Goal: Task Accomplishment & Management: Manage account settings

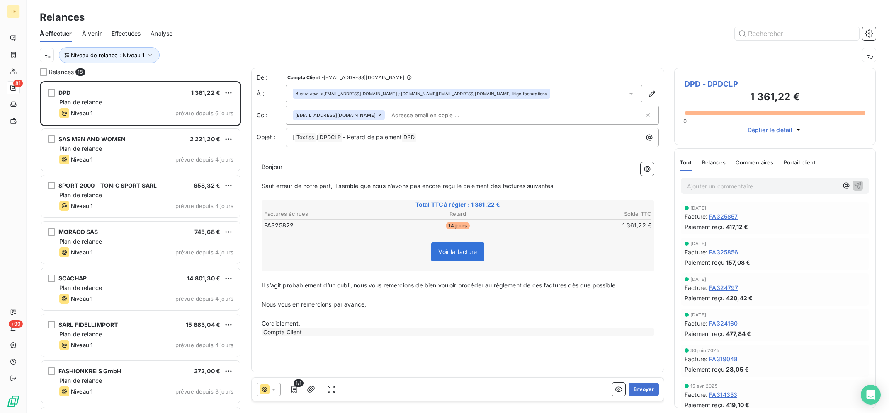
scroll to position [332, 201]
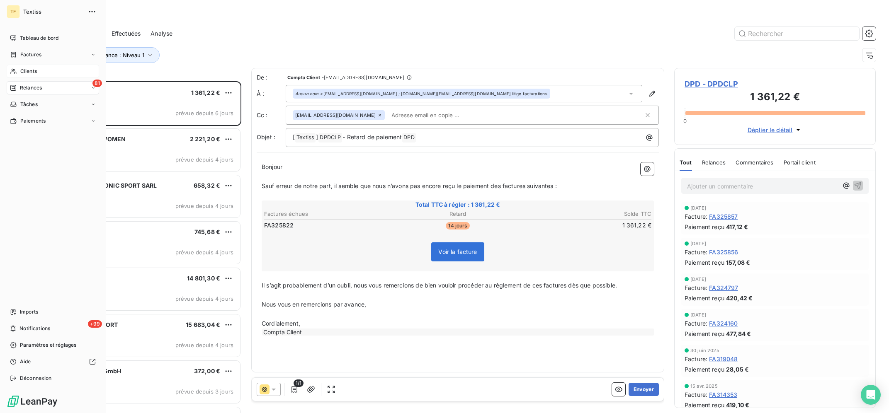
click at [35, 72] on span "Clients" at bounding box center [28, 71] width 17 height 7
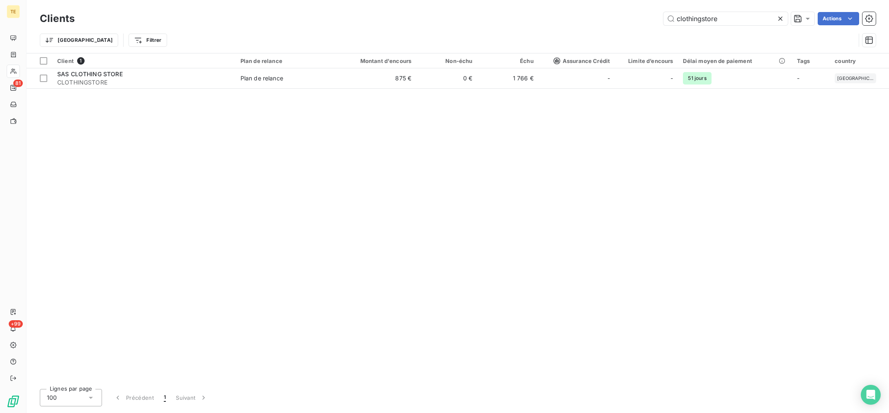
drag, startPoint x: 735, startPoint y: 24, endPoint x: 637, endPoint y: 17, distance: 97.7
click at [663, 17] on input "clothingstore" at bounding box center [725, 18] width 124 height 13
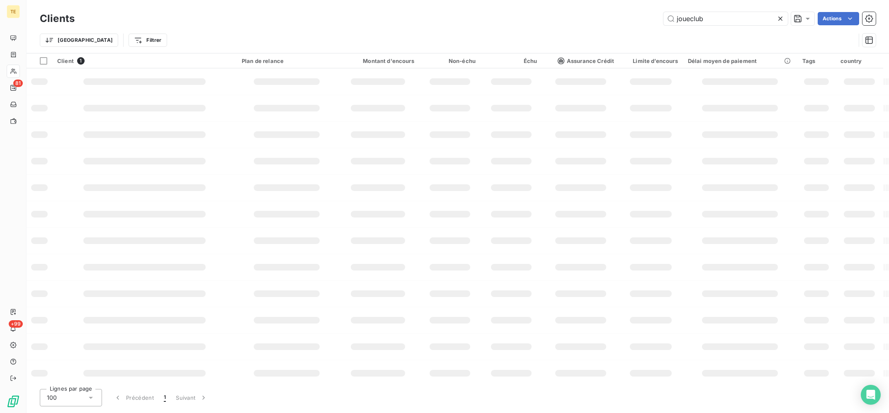
type input "joueclub"
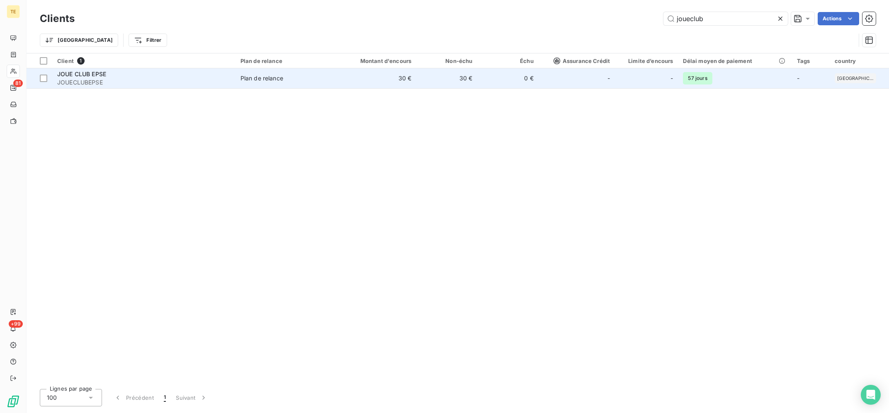
click at [174, 75] on div "JOUE CLUB EPSE" at bounding box center [143, 74] width 173 height 8
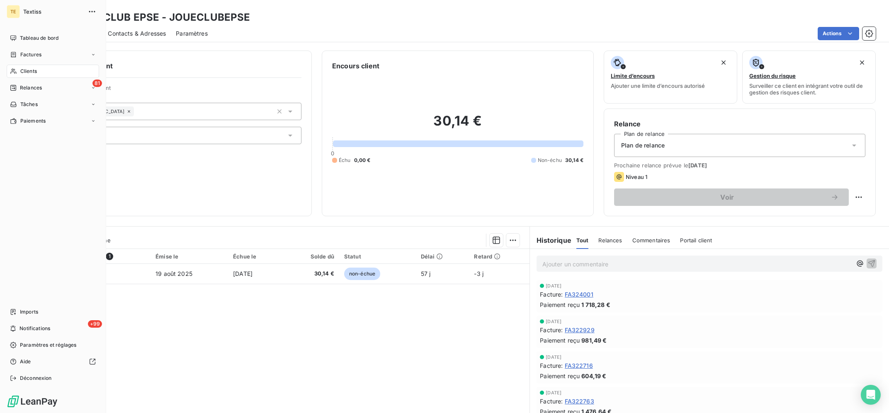
click at [12, 72] on icon at bounding box center [13, 71] width 6 height 5
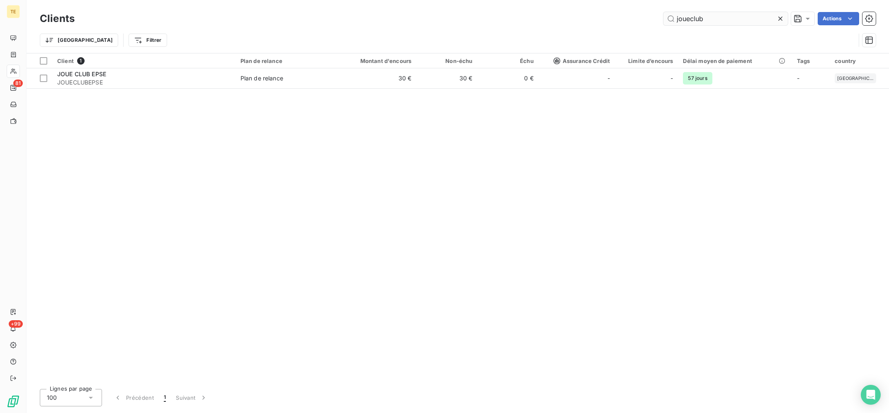
click at [691, 17] on input "joueclub" at bounding box center [725, 18] width 124 height 13
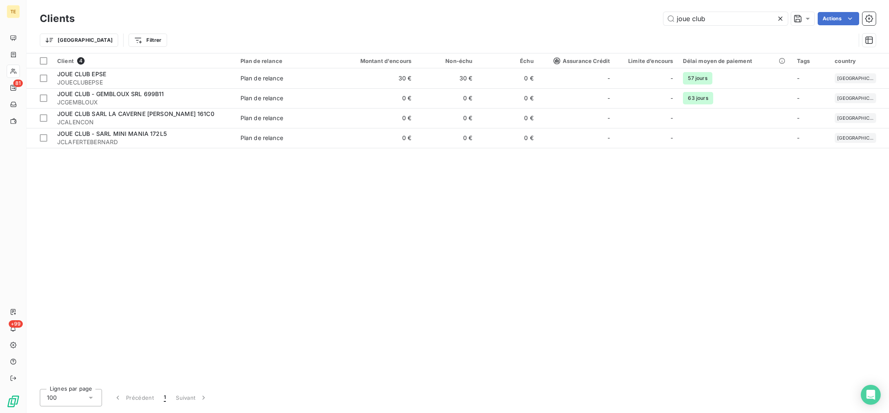
drag, startPoint x: 736, startPoint y: 16, endPoint x: 650, endPoint y: 19, distance: 85.5
click at [663, 19] on input "joue club" at bounding box center [725, 18] width 124 height 13
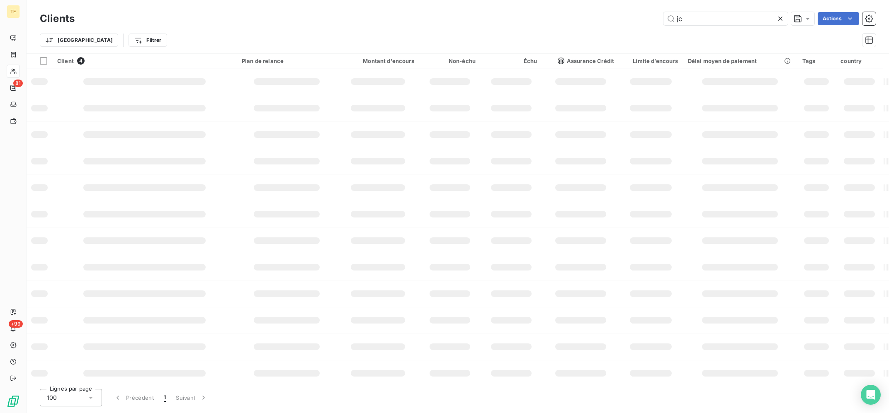
type input "jc"
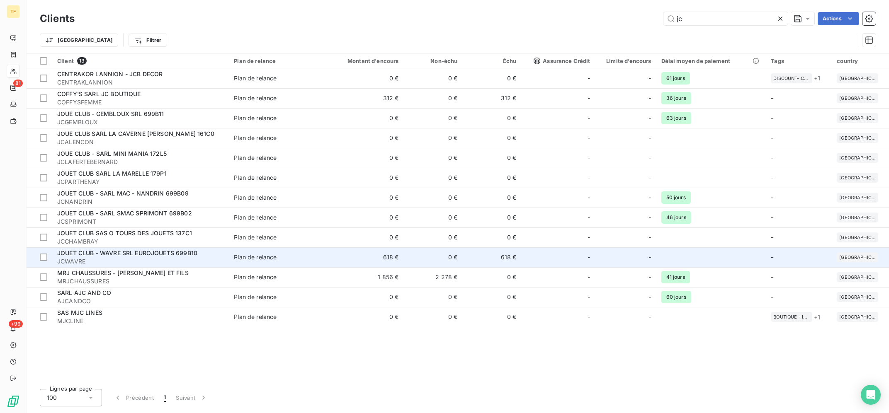
click at [261, 253] on td "Plan de relance" at bounding box center [277, 258] width 96 height 20
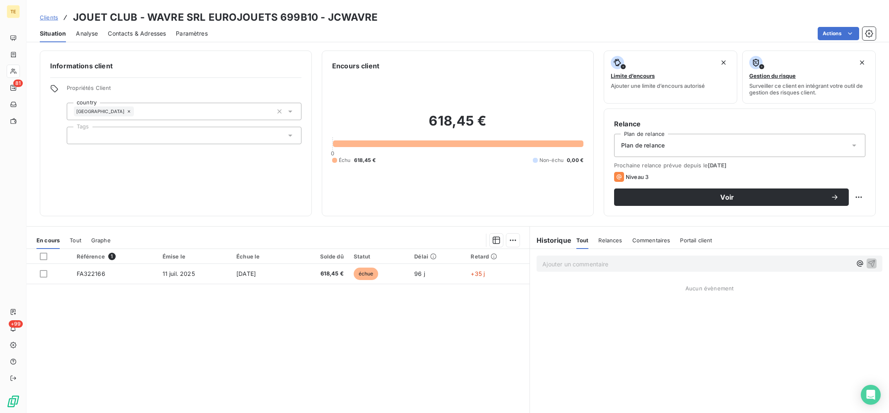
click at [279, 333] on div "Référence 1 Émise le Échue le Solde dû Statut Délai Retard FA322166 11 juil. 20…" at bounding box center [278, 329] width 503 height 160
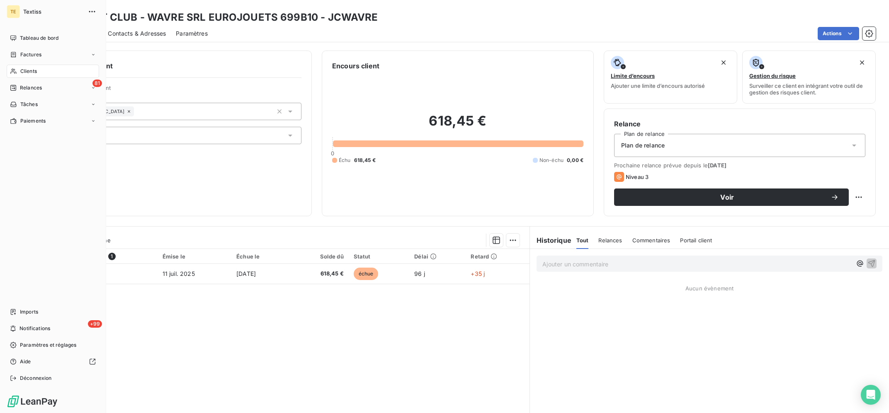
click at [26, 70] on span "Clients" at bounding box center [28, 71] width 17 height 7
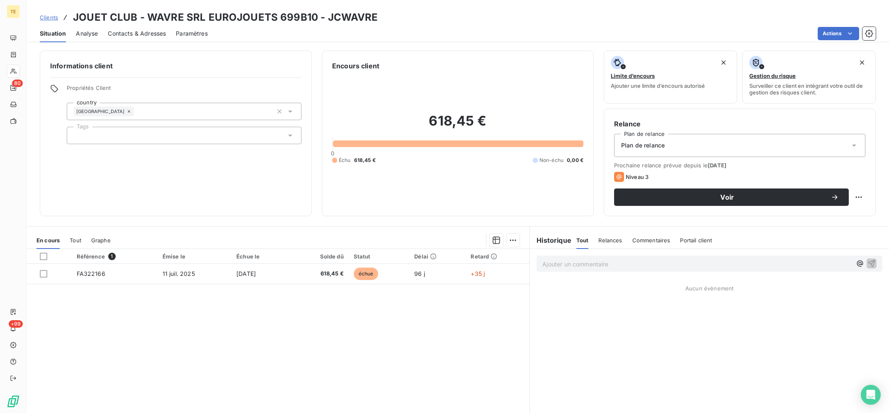
click at [279, 336] on div "Référence 1 Émise le Échue le Solde dû Statut Délai Retard FA322166 11 juil. 20…" at bounding box center [278, 329] width 503 height 160
click at [648, 262] on p "Ajouter un commentaire ﻿" at bounding box center [696, 264] width 309 height 10
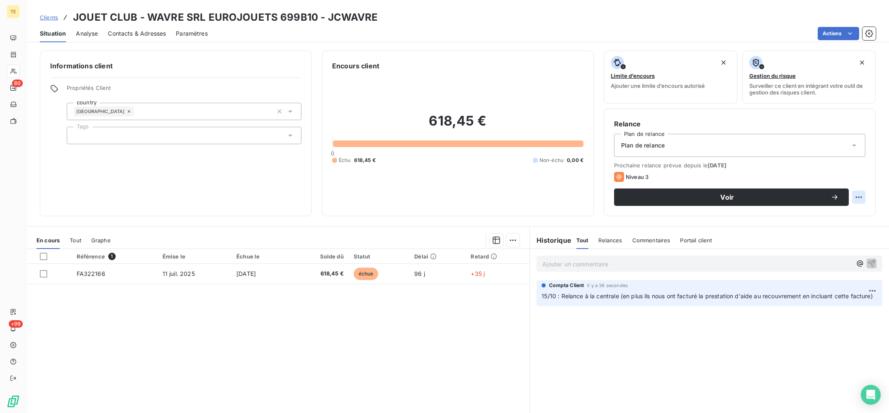
click at [861, 195] on html "TE 80 +99 Clients JOUET CLUB - WAVRE SRL EUROJOUETS 699B10 - JCWAVRE Situation …" at bounding box center [444, 206] width 889 height 413
click at [855, 209] on div "Replanifier cette action" at bounding box center [825, 215] width 74 height 13
select select "9"
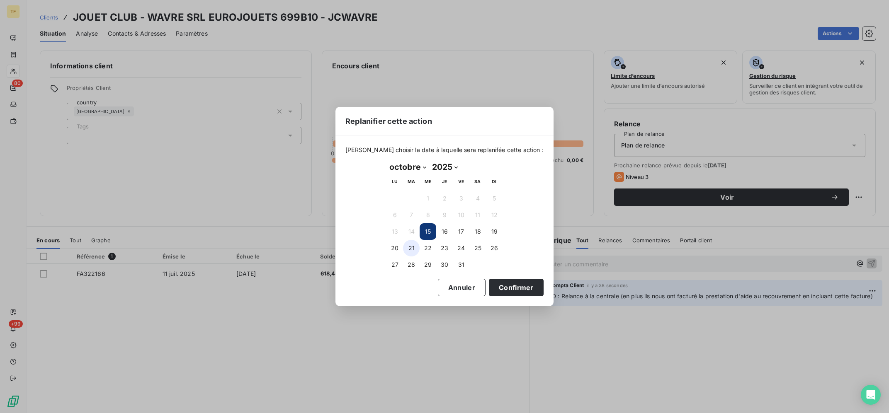
click at [409, 252] on button "21" at bounding box center [411, 248] width 17 height 17
click at [504, 285] on button "Confirmer" at bounding box center [516, 287] width 55 height 17
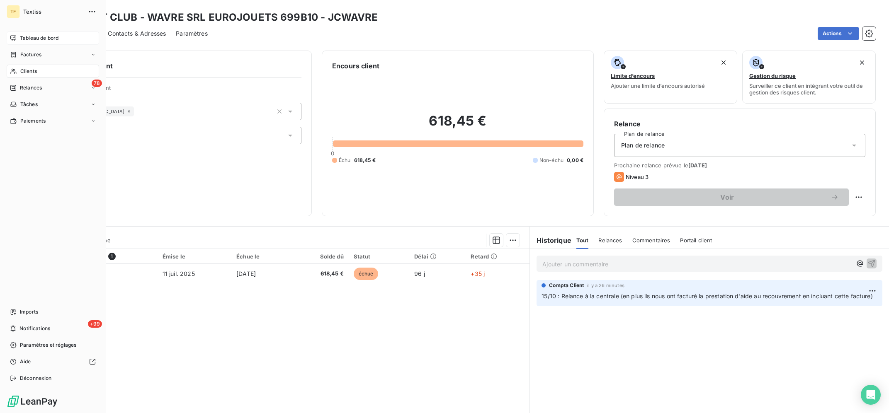
click at [34, 39] on span "Tableau de bord" at bounding box center [39, 37] width 39 height 7
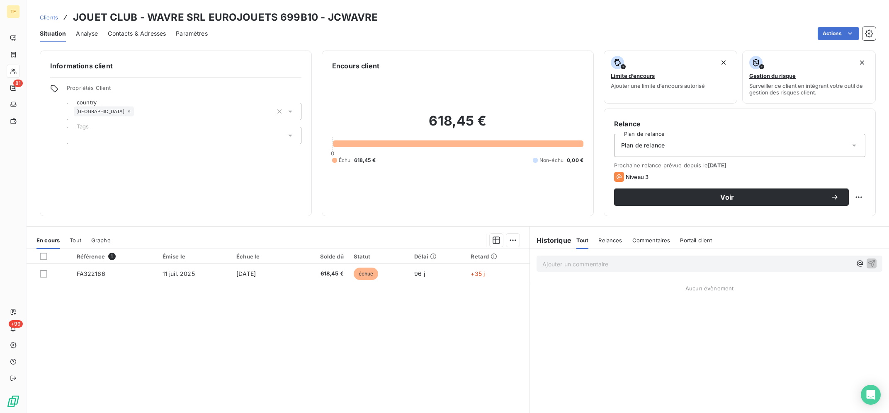
click at [308, 324] on div "Référence 1 Émise le Échue le Solde dû Statut Délai Retard FA322166 11 juil. 20…" at bounding box center [278, 329] width 503 height 160
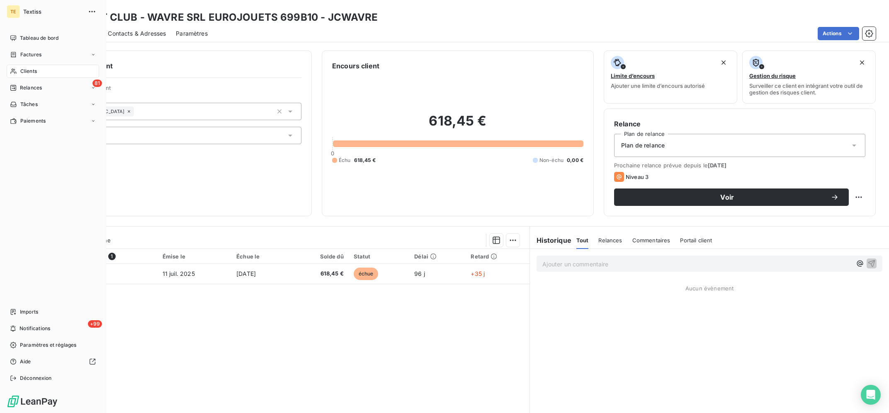
click at [35, 70] on span "Clients" at bounding box center [28, 71] width 17 height 7
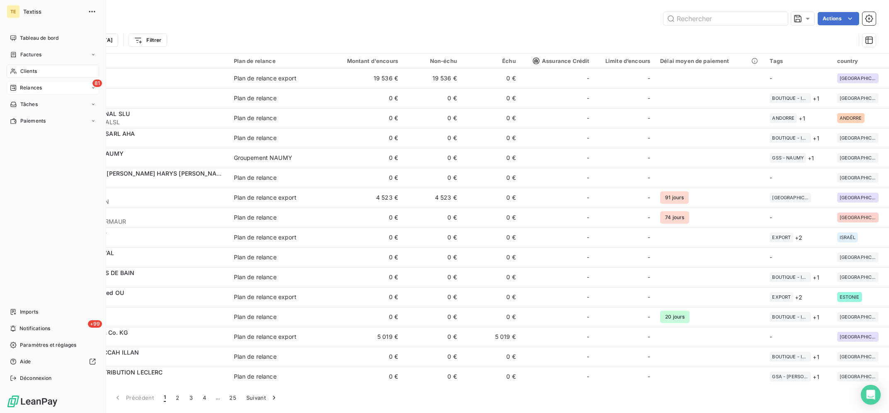
click at [22, 85] on span "Relances" at bounding box center [31, 87] width 22 height 7
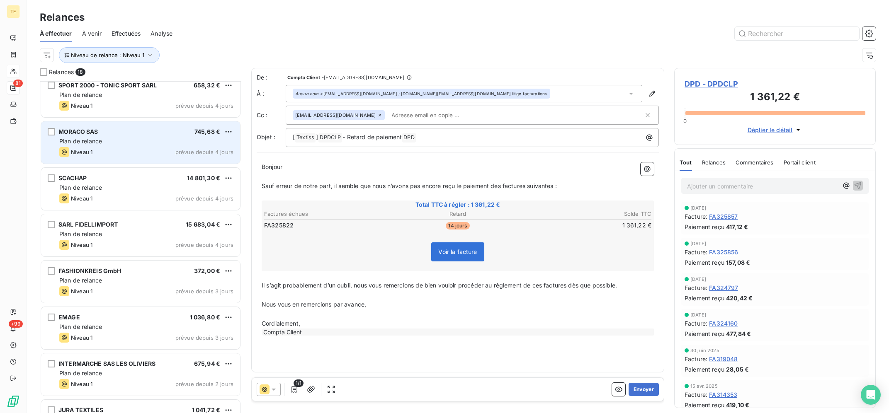
scroll to position [167, 0]
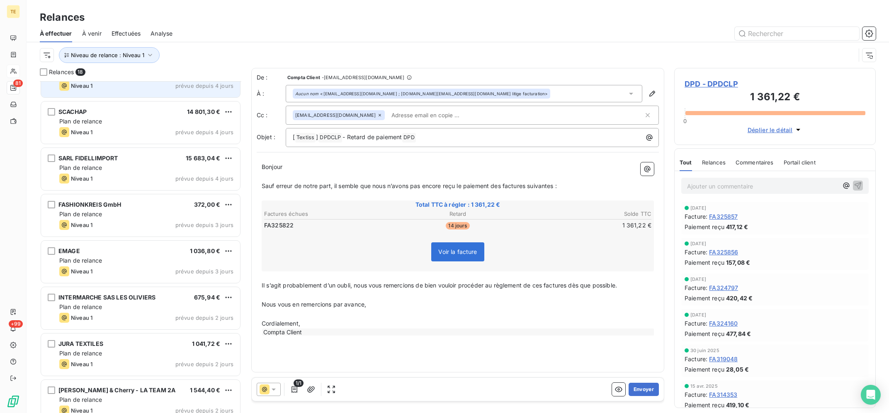
click at [151, 259] on div "Plan de relance" at bounding box center [146, 261] width 174 height 8
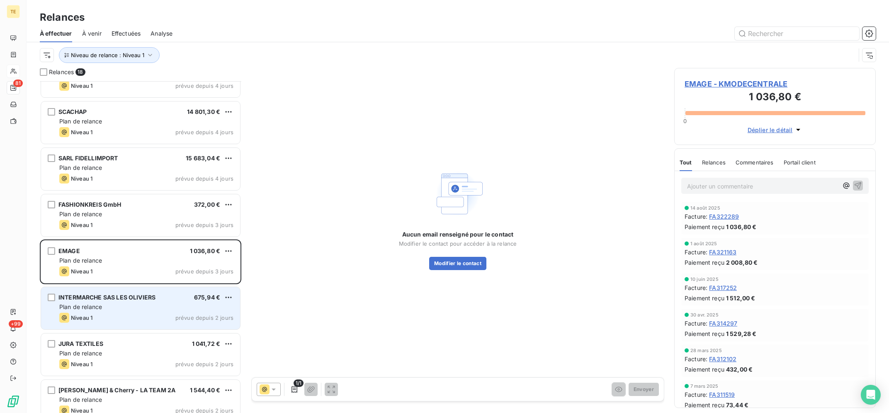
click at [154, 304] on div "Plan de relance" at bounding box center [146, 307] width 174 height 8
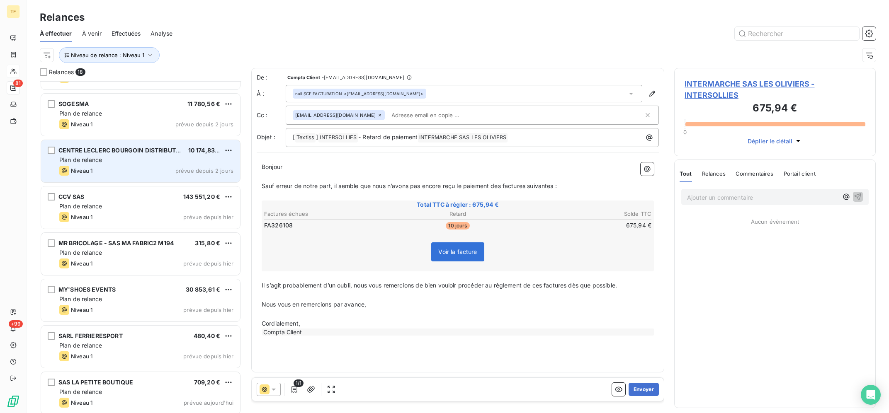
scroll to position [501, 0]
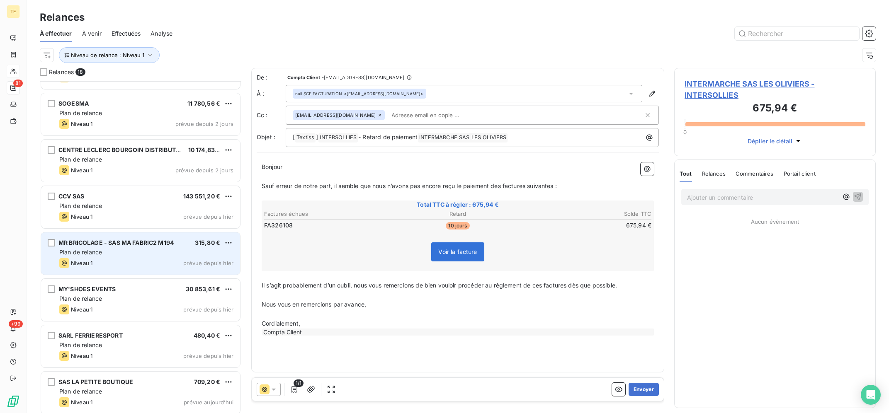
click at [152, 258] on div "MR BRICOLAGE - SAS MA FABRIC2 M194 315,80 € Plan de relance Niveau 1 prévue dep…" at bounding box center [140, 254] width 199 height 42
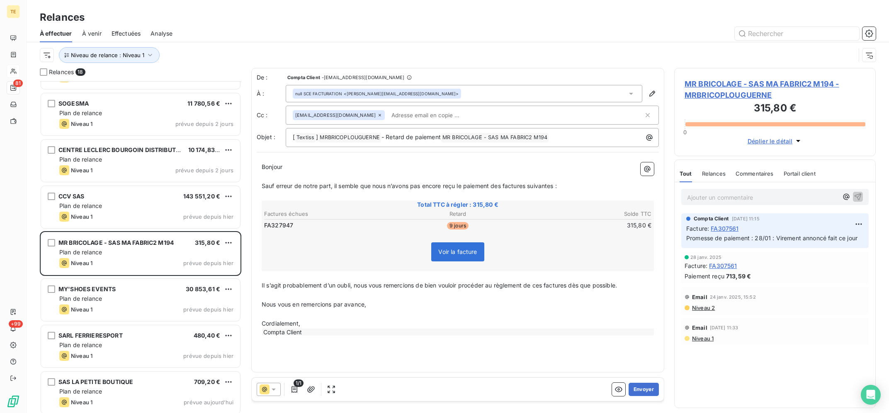
click at [162, 324] on div "MY'SHOES EVENTS 30 853,61 € Plan de relance Niveau 1 prévue depuis hier" at bounding box center [141, 301] width 202 height 46
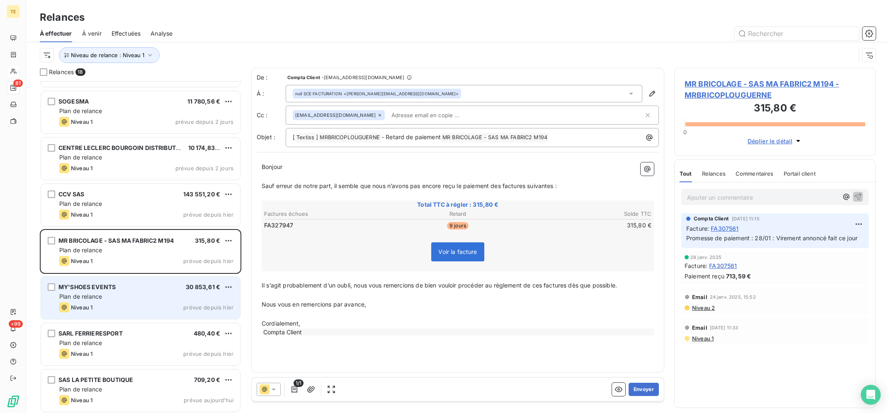
scroll to position [504, 0]
click at [159, 313] on div "MY'SHOES EVENTS 30 853,61 € Plan de relance Niveau 1 prévue depuis hier" at bounding box center [140, 296] width 199 height 42
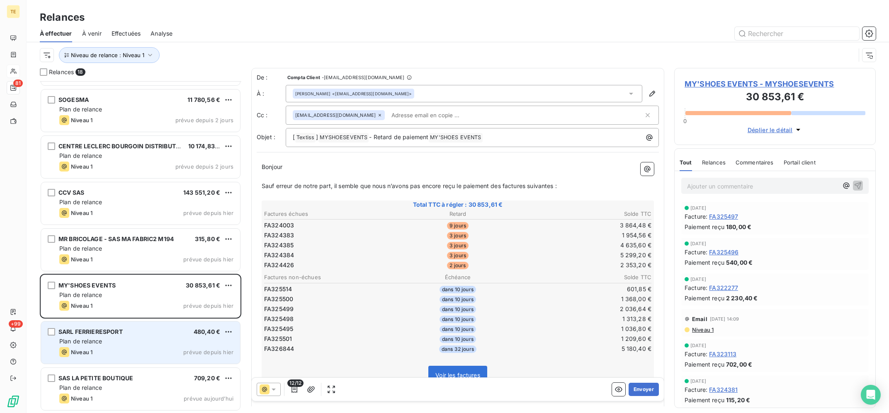
click at [160, 341] on div "Plan de relance" at bounding box center [146, 342] width 174 height 8
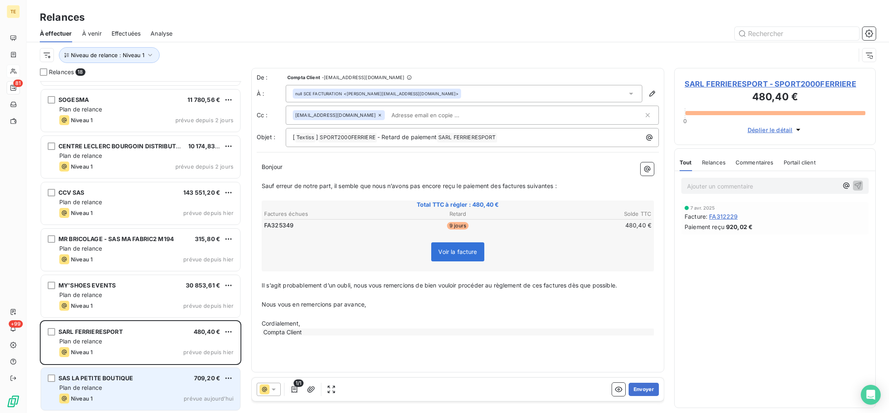
click at [168, 392] on div "Plan de relance" at bounding box center [146, 388] width 174 height 8
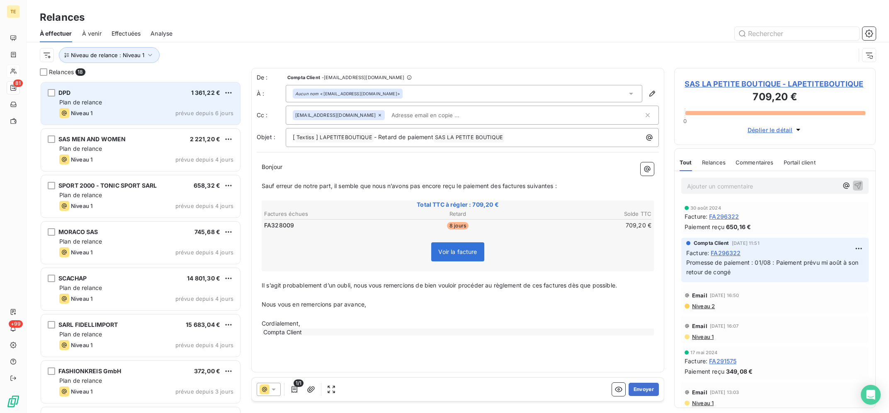
click at [126, 115] on div "Niveau 1 prévue depuis 6 jours" at bounding box center [146, 113] width 174 height 10
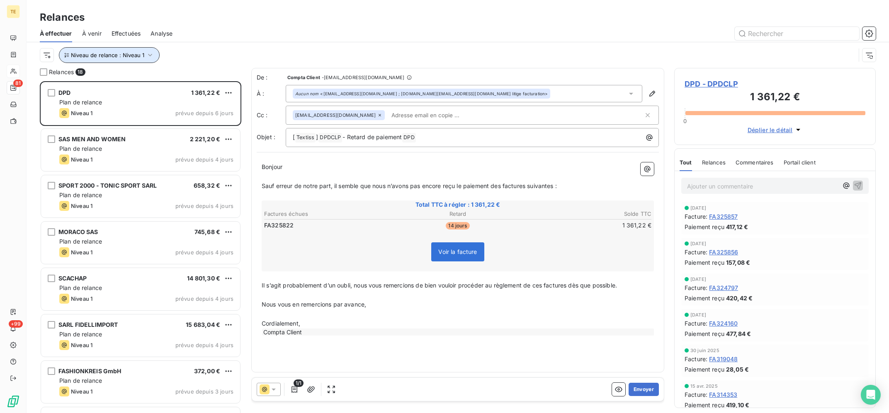
click at [131, 57] on span "Niveau de relance : Niveau 1" at bounding box center [107, 55] width 73 height 7
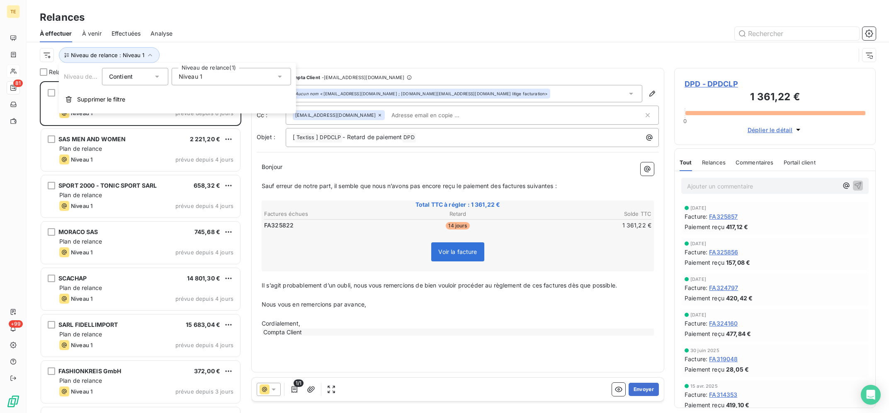
click at [218, 73] on div "Niveau 1" at bounding box center [231, 76] width 119 height 17
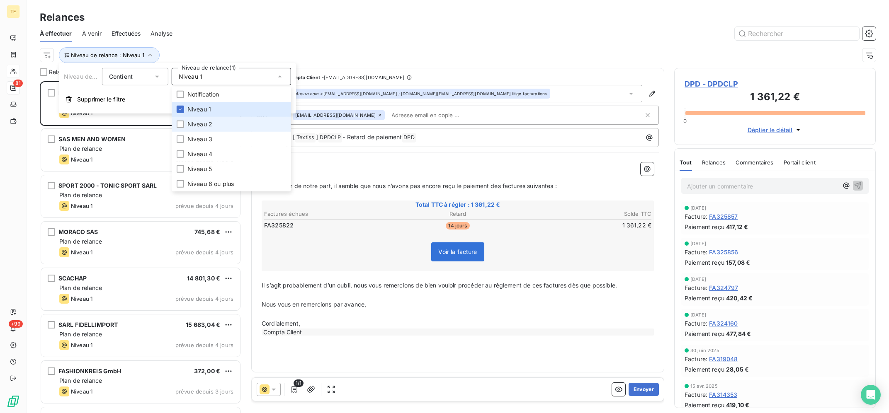
click at [218, 126] on li "Niveau 2" at bounding box center [231, 124] width 119 height 15
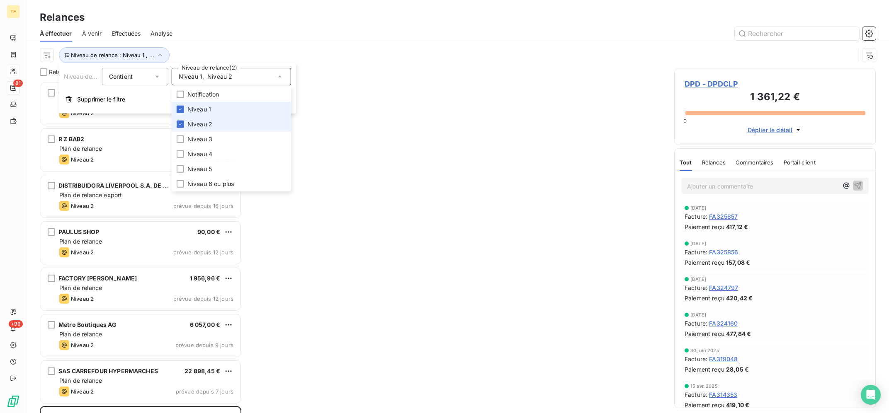
click at [221, 109] on li "Niveau 1" at bounding box center [231, 109] width 119 height 15
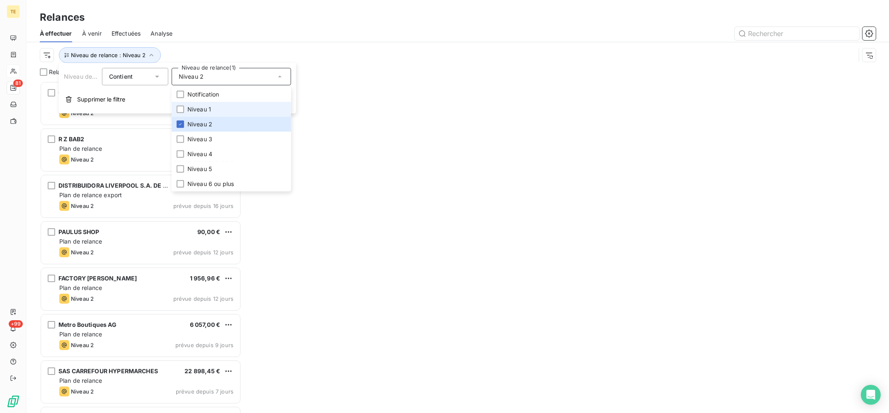
scroll to position [332, 201]
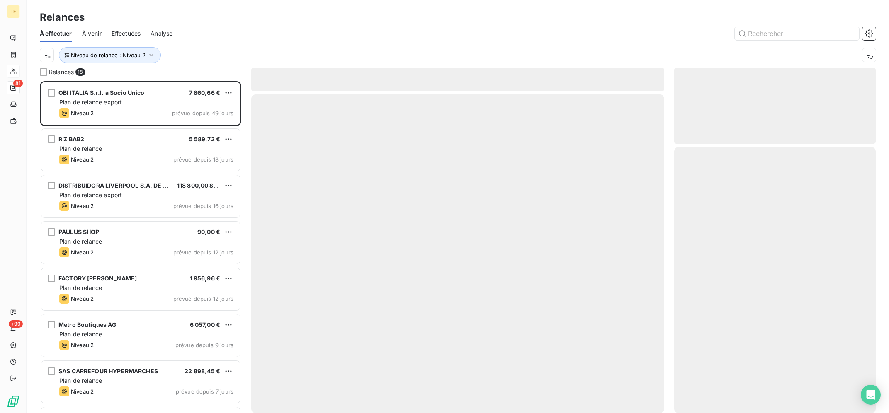
click at [233, 37] on div at bounding box center [528, 33] width 693 height 13
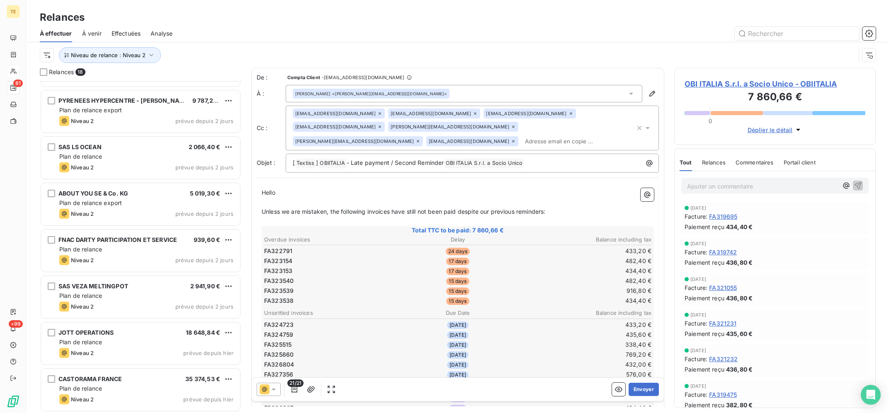
scroll to position [504, 0]
click at [136, 55] on span "Niveau de relance : Niveau 2" at bounding box center [108, 55] width 75 height 7
click at [190, 81] on div "Niveau 2" at bounding box center [231, 76] width 119 height 17
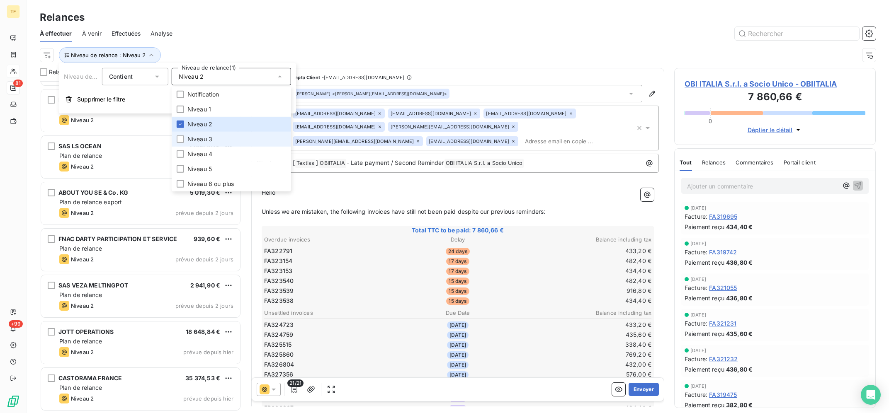
click at [199, 141] on span "Niveau 3" at bounding box center [199, 139] width 25 height 8
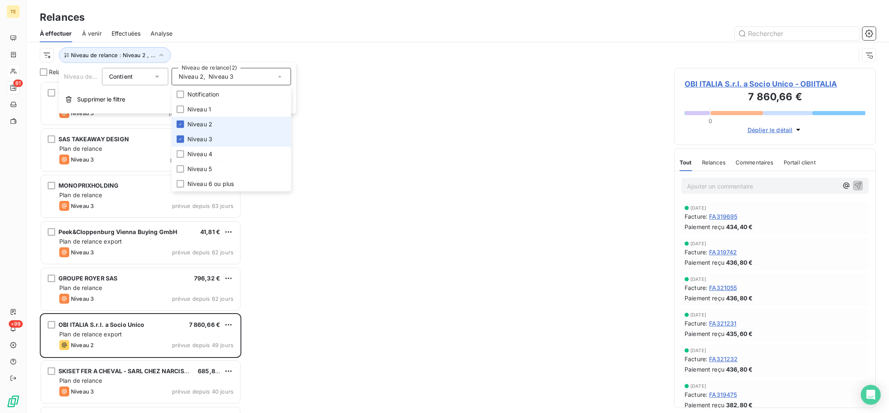
click at [207, 126] on span "Niveau 2" at bounding box center [199, 124] width 25 height 8
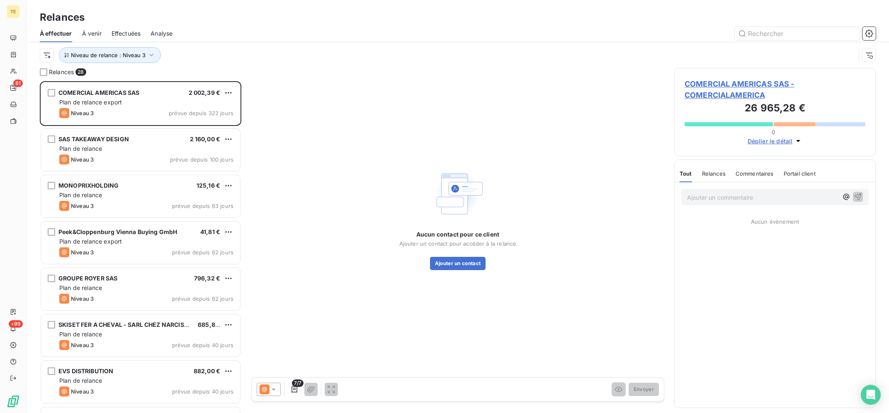
click at [239, 17] on div "Relances" at bounding box center [458, 17] width 863 height 15
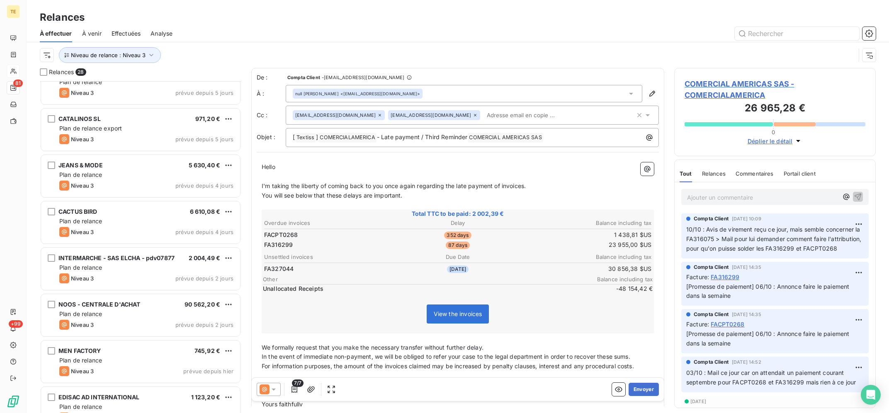
scroll to position [969, 0]
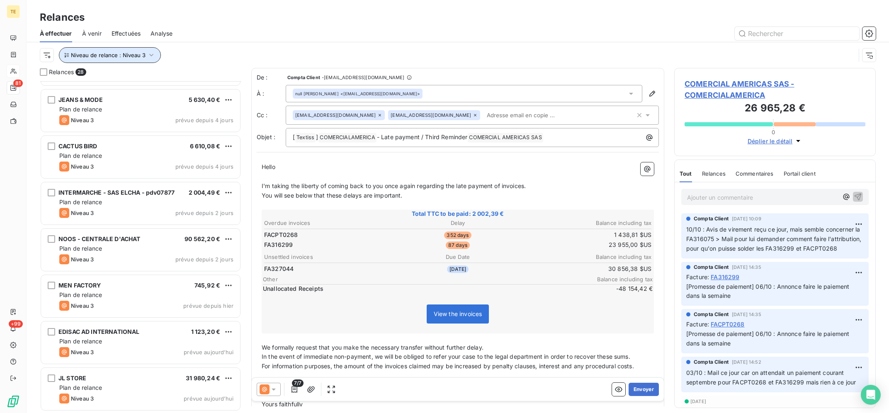
click at [133, 59] on button "Niveau de relance : Niveau 3" at bounding box center [110, 55] width 102 height 16
click at [211, 81] on div "Niveau 3" at bounding box center [231, 76] width 119 height 17
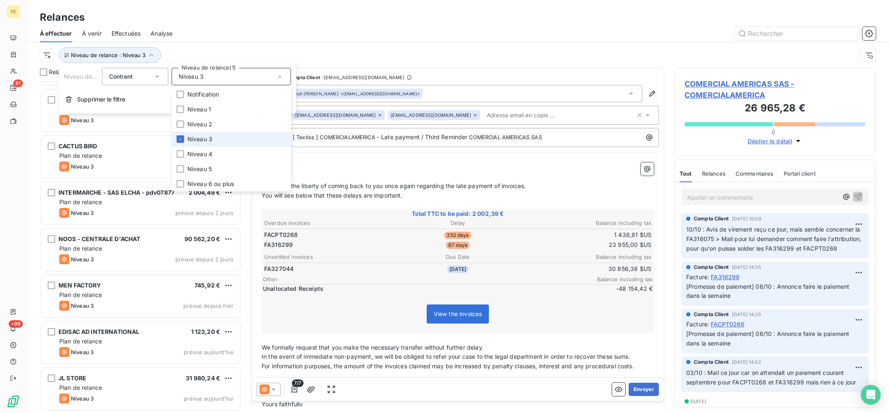
click at [221, 146] on li "Niveau 3" at bounding box center [231, 139] width 119 height 15
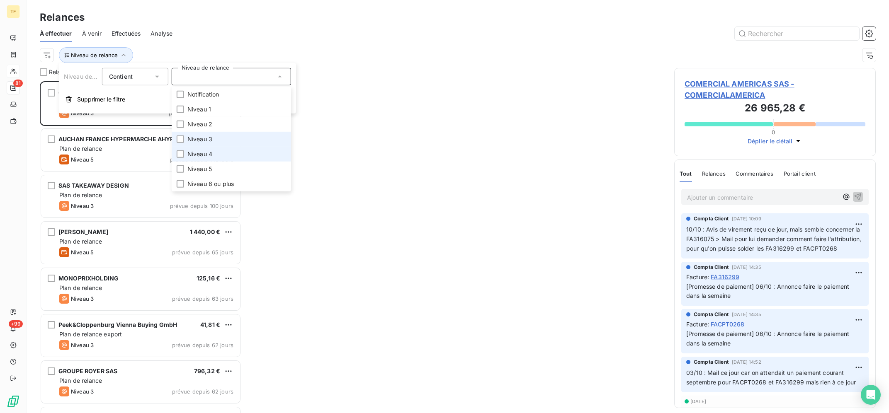
click at [219, 155] on li "Niveau 4" at bounding box center [231, 154] width 119 height 15
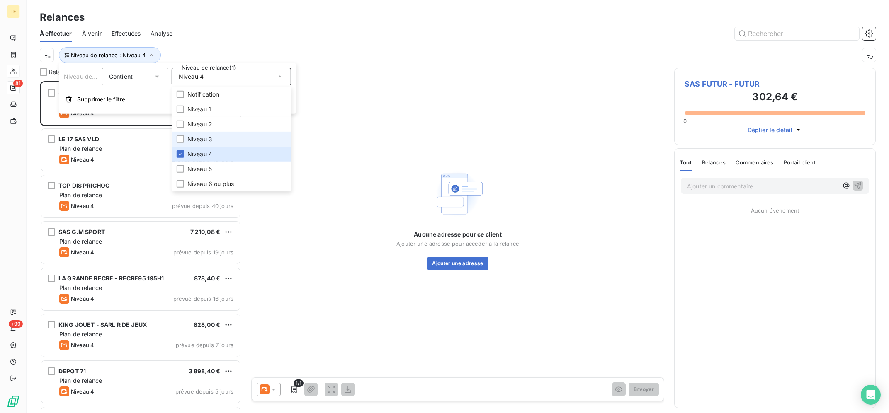
scroll to position [332, 201]
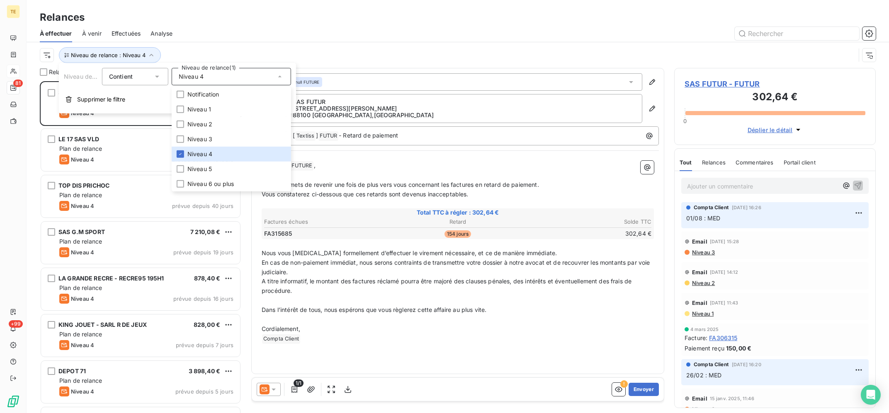
click at [253, 10] on div "Relances À effectuer À venir Effectuées Analyse Niveau de relance : Niveau 4" at bounding box center [458, 34] width 863 height 68
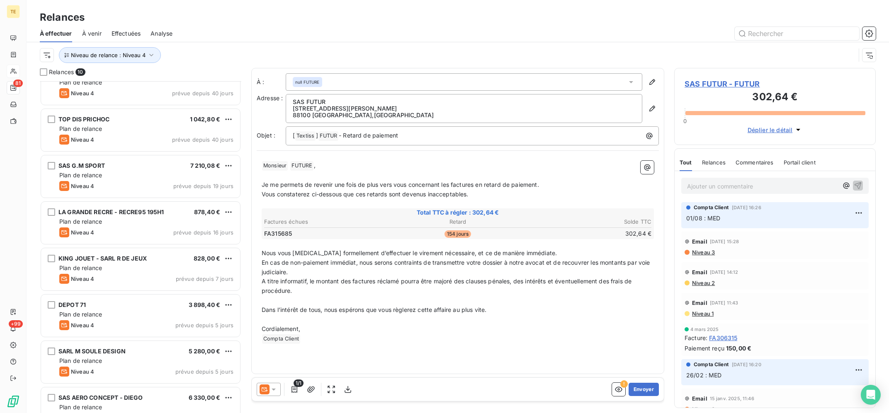
scroll to position [133, 0]
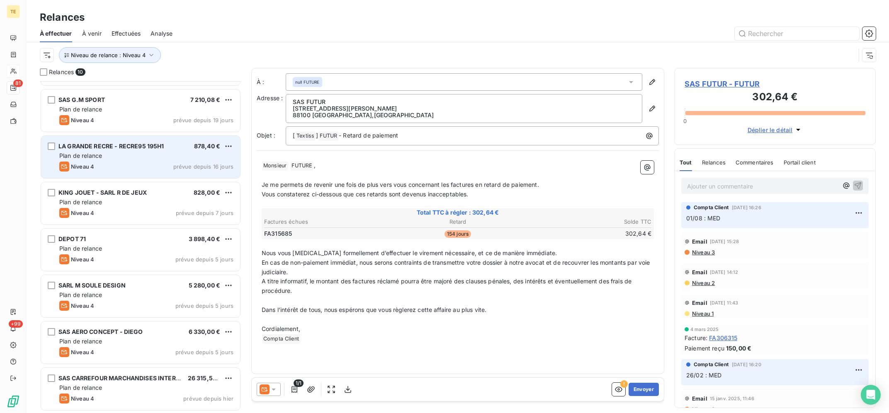
click at [173, 162] on div "Niveau 4 prévue depuis 16 jours" at bounding box center [146, 167] width 174 height 10
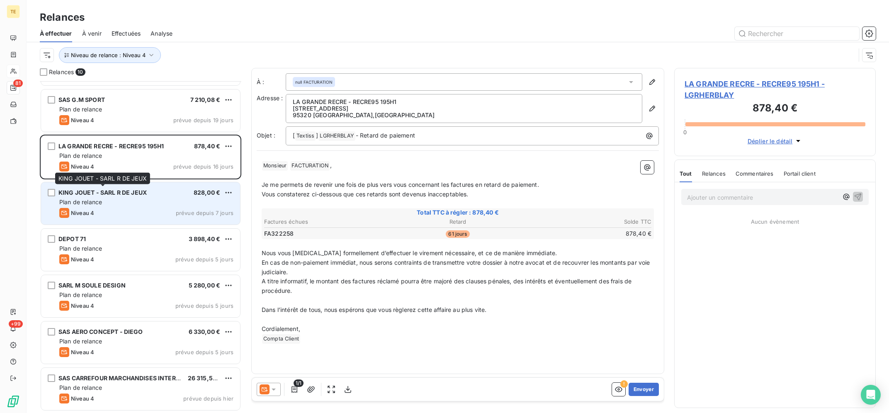
click at [136, 191] on span "KING JOUET - SARL R DE JEUX" at bounding box center [102, 192] width 88 height 7
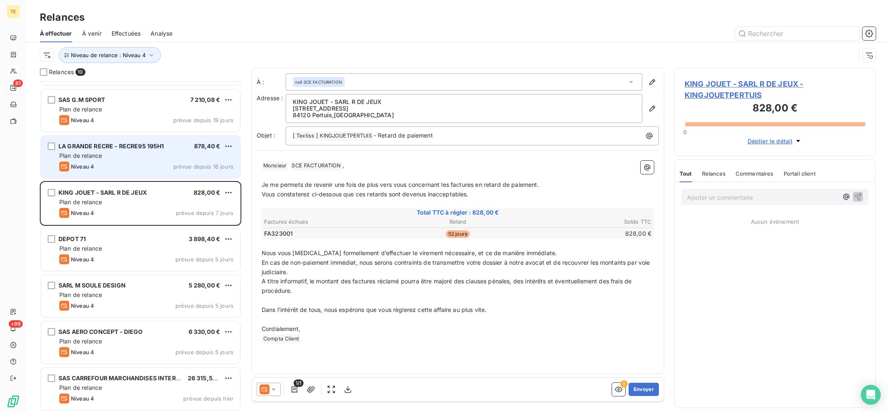
click at [151, 163] on div "Niveau 4 prévue depuis 16 jours" at bounding box center [146, 167] width 174 height 10
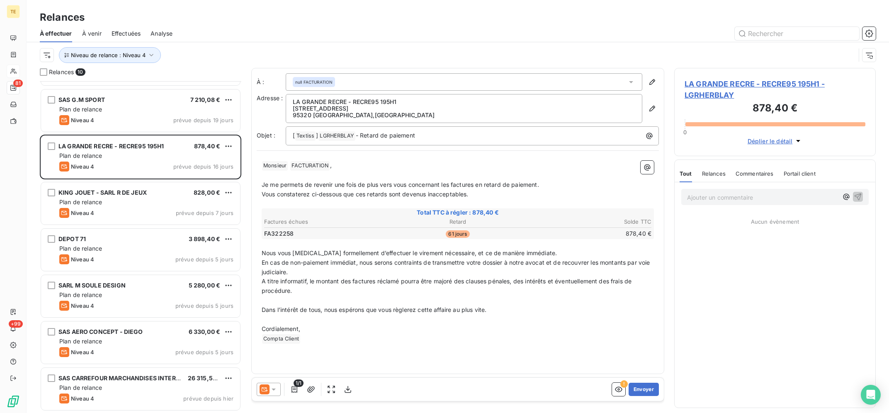
click at [731, 90] on span "LA GRANDE RECRE - RECRE95 195H1 - LGRHERBLAY" at bounding box center [775, 89] width 181 height 22
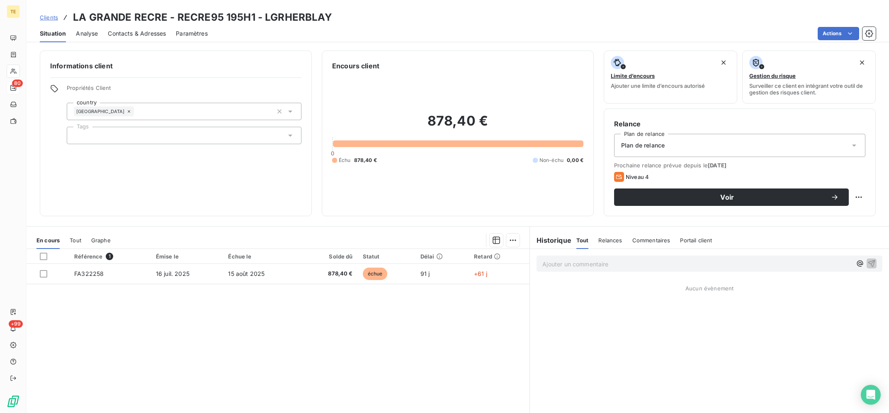
click at [309, 20] on h3 "LA GRANDE RECRE - RECRE95 195H1 - LGRHERBLAY" at bounding box center [202, 17] width 259 height 15
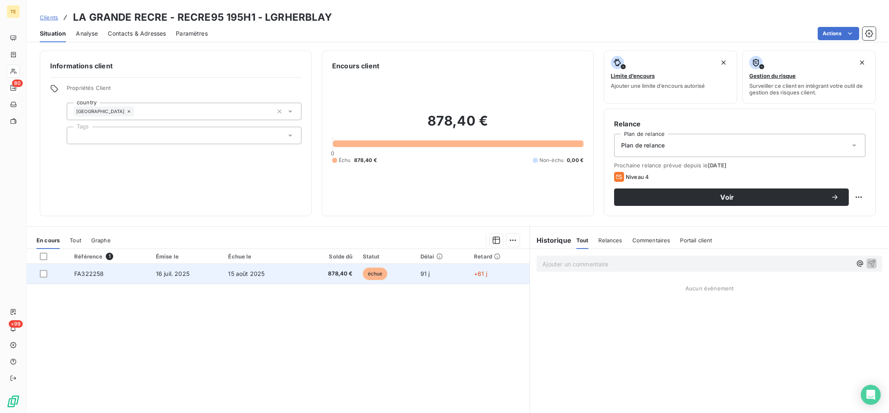
click at [258, 275] on span "15 août 2025" at bounding box center [246, 273] width 36 height 7
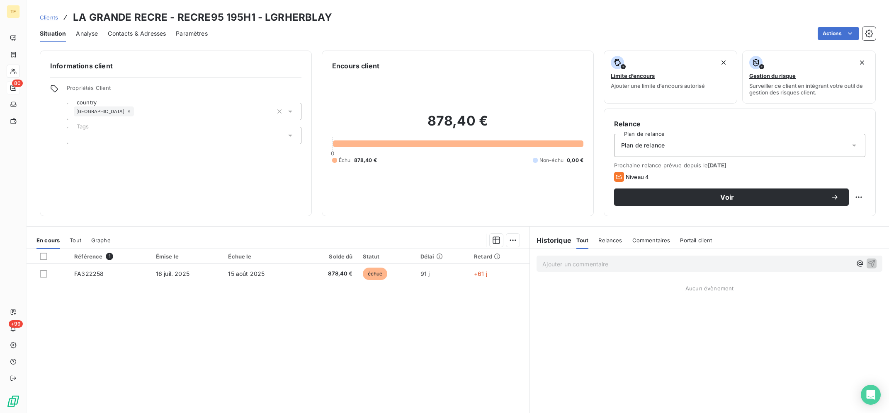
click at [304, 19] on h3 "LA GRANDE RECRE - RECRE95 195H1 - LGRHERBLAY" at bounding box center [202, 17] width 259 height 15
copy h3 "LGRHERBLAY"
click at [595, 274] on div "Ajouter un commentaire ﻿" at bounding box center [709, 263] width 359 height 29
click at [597, 267] on p "Ajouter un commentaire ﻿" at bounding box center [696, 264] width 309 height 10
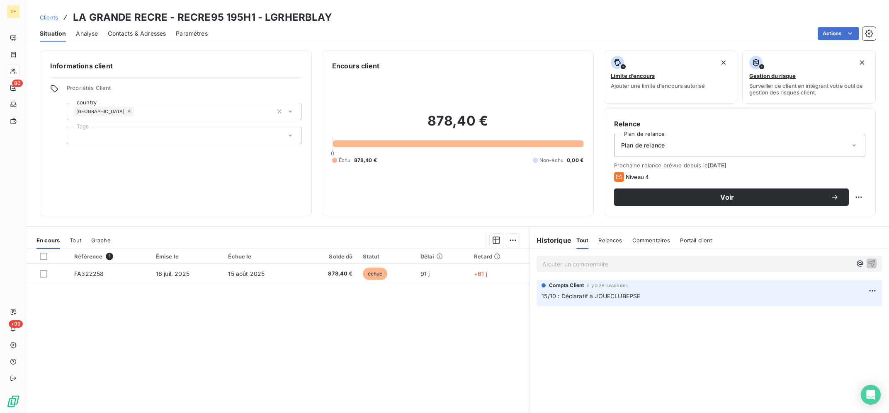
click at [509, 348] on div "Référence 1 Émise le Échue le Solde dû Statut Délai Retard FA322258 16 juil. 20…" at bounding box center [278, 329] width 503 height 160
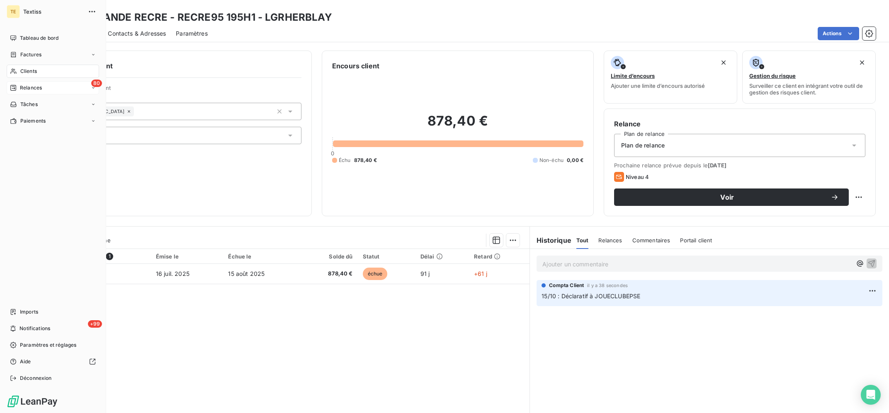
click at [20, 72] on span "Clients" at bounding box center [28, 71] width 17 height 7
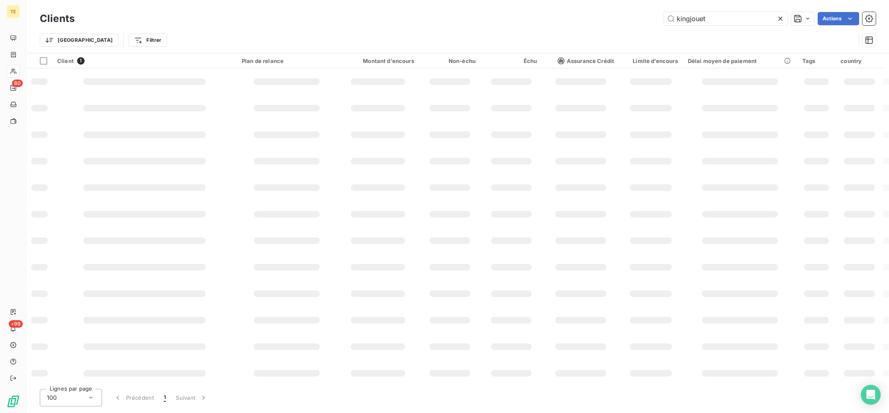
type input "FOIRFAGDE"
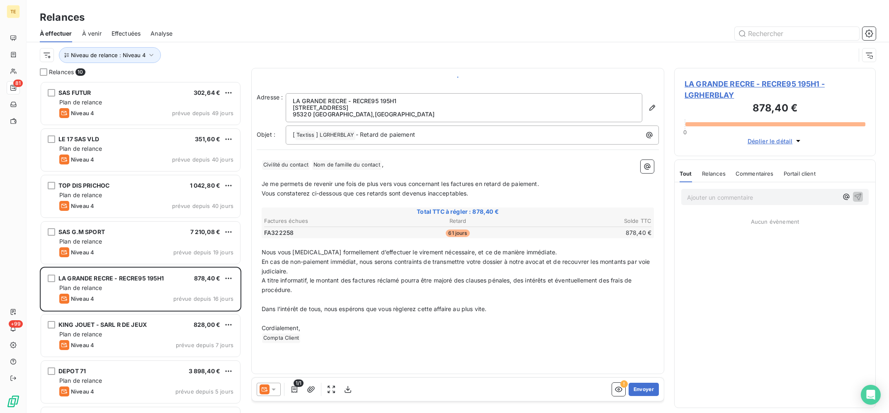
scroll to position [332, 201]
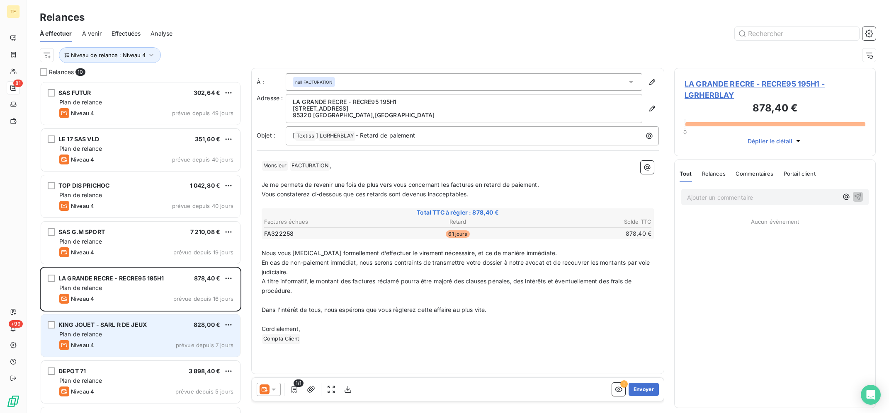
click at [162, 326] on div "KING JOUET - SARL R DE JEUX 828,00 €" at bounding box center [146, 324] width 174 height 7
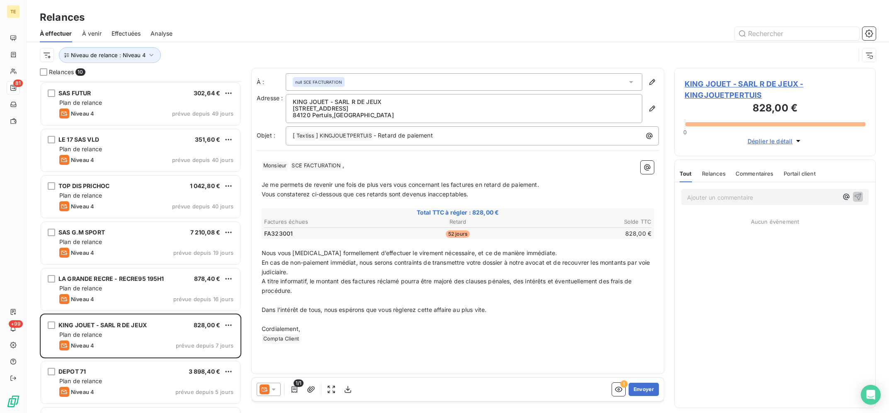
scroll to position [133, 0]
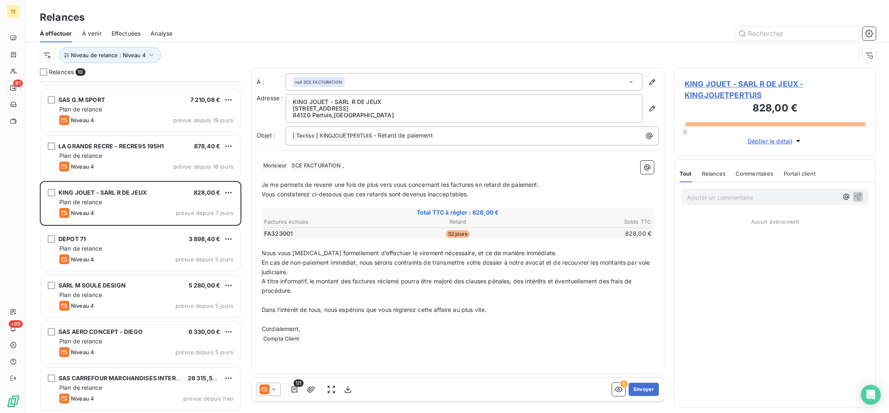
click at [738, 88] on span "KING JOUET - SARL R DE JEUX - KINGJOUETPERTUIS" at bounding box center [775, 89] width 181 height 22
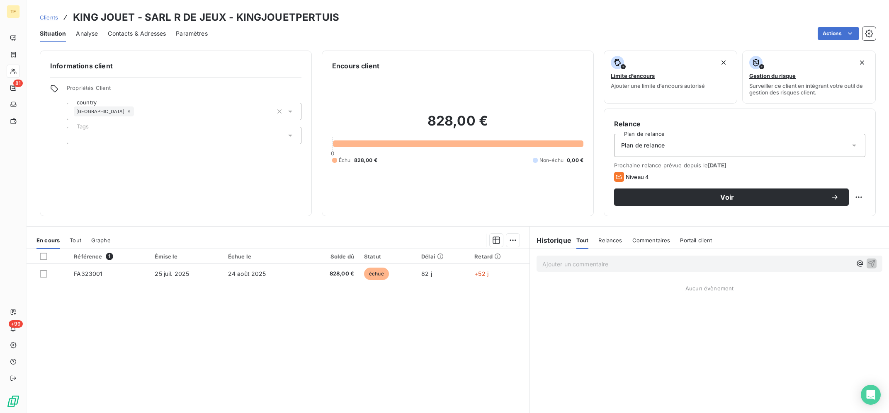
click at [255, 23] on h3 "KING JOUET - SARL R DE JEUX - KINGJOUETPERTUIS" at bounding box center [206, 17] width 266 height 15
copy h3 "KINGJOUETPERTUIS"
click at [335, 318] on div "Référence 1 Émise le Échue le Solde dû Statut Délai Retard FA323001 [DATE] [DAT…" at bounding box center [278, 329] width 503 height 160
click at [459, 330] on div "Référence 1 Émise le Échue le Solde dû Statut Délai Retard FA323001 [DATE] [DAT…" at bounding box center [278, 329] width 503 height 160
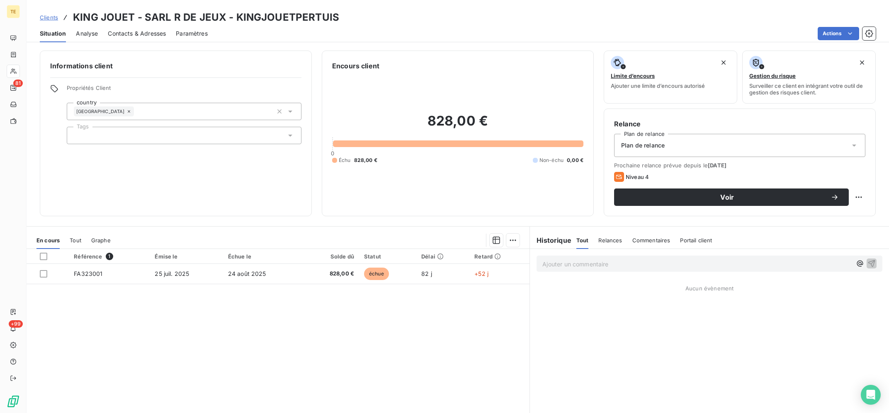
click at [704, 144] on div "Plan de relance" at bounding box center [739, 145] width 251 height 23
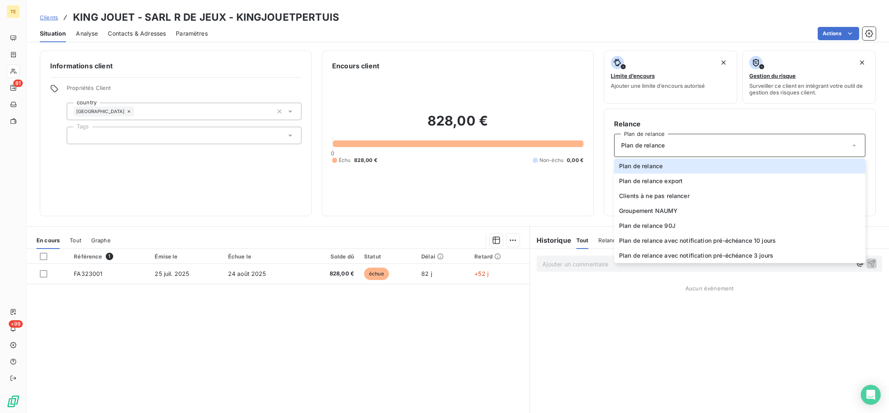
click at [532, 164] on div "828,00 € 0 Échu 828,00 € Non-échu 0,00 €" at bounding box center [457, 138] width 251 height 135
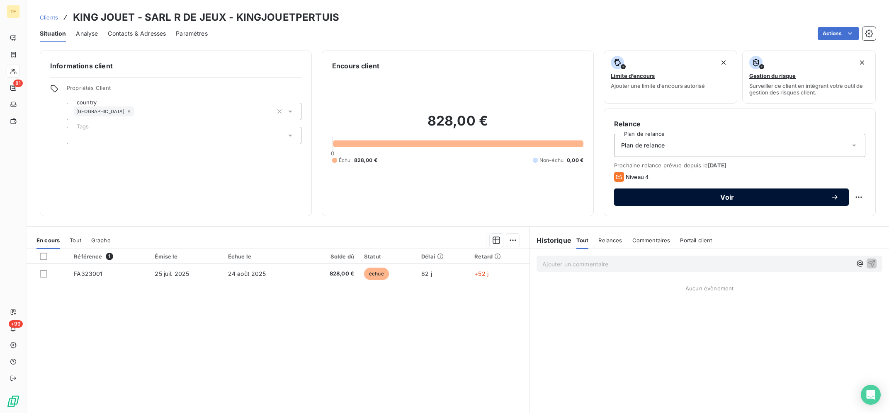
click at [822, 202] on div "Voir" at bounding box center [731, 197] width 215 height 8
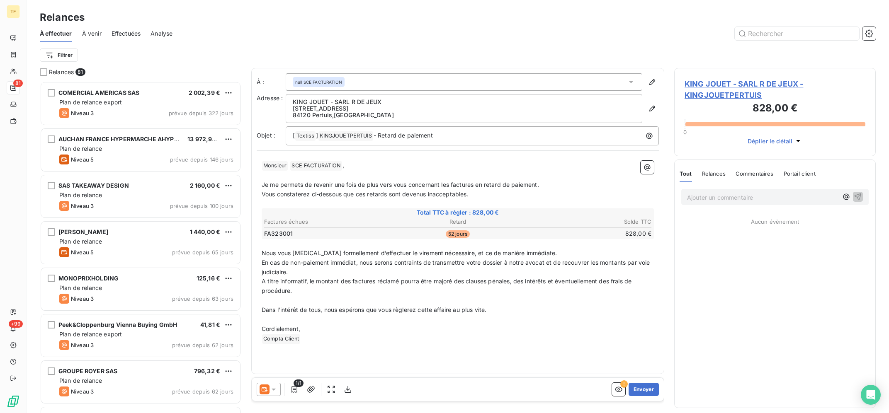
scroll to position [332, 201]
click at [277, 391] on icon at bounding box center [274, 390] width 8 height 8
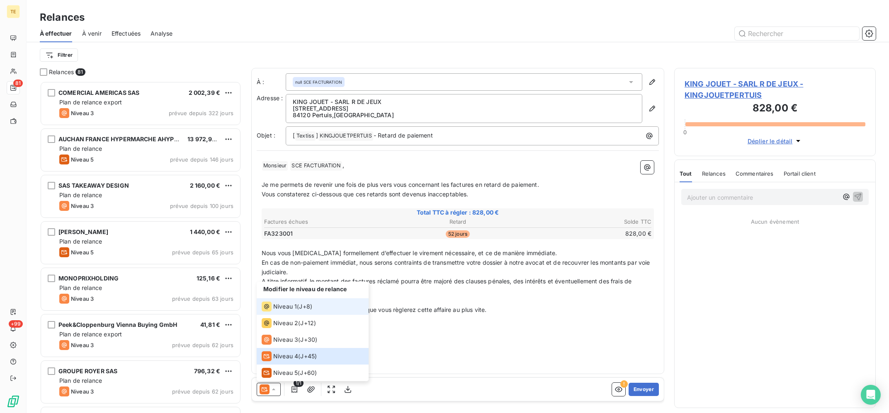
click at [292, 299] on li "Niveau 1 ( J+8 )" at bounding box center [313, 307] width 112 height 17
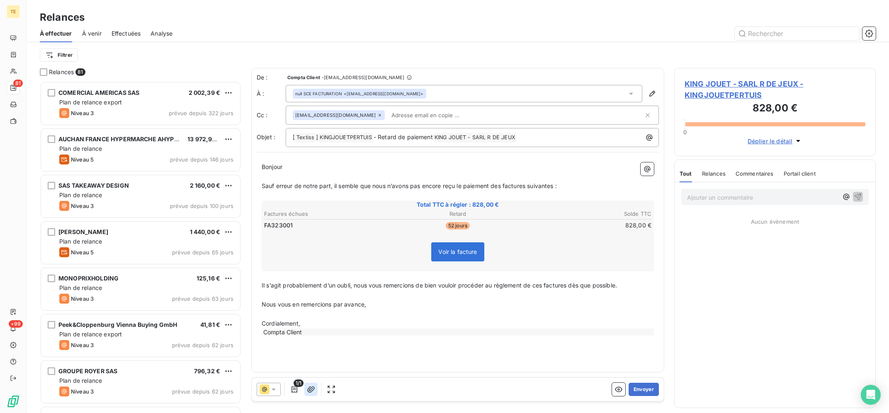
click at [310, 394] on button "button" at bounding box center [310, 389] width 13 height 13
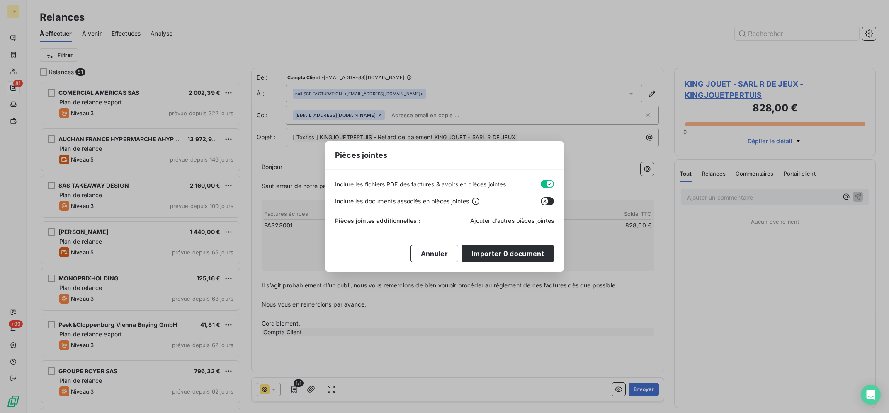
click at [509, 221] on span "Ajouter d’autres pièces jointes" at bounding box center [512, 220] width 84 height 7
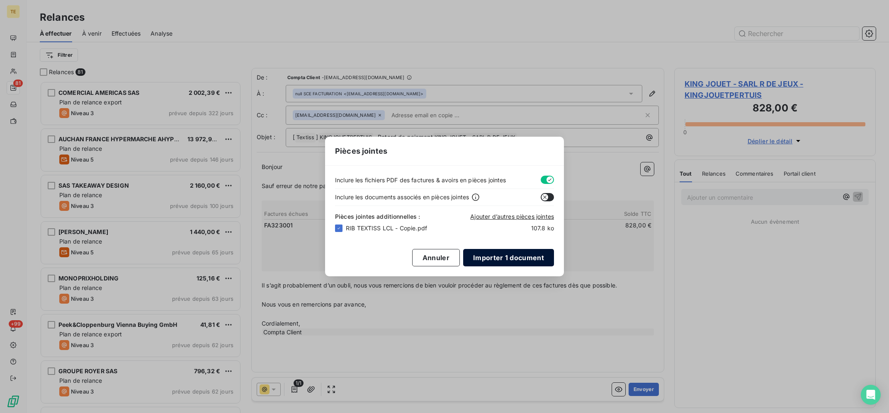
click at [512, 262] on button "Importer 1 document" at bounding box center [508, 257] width 91 height 17
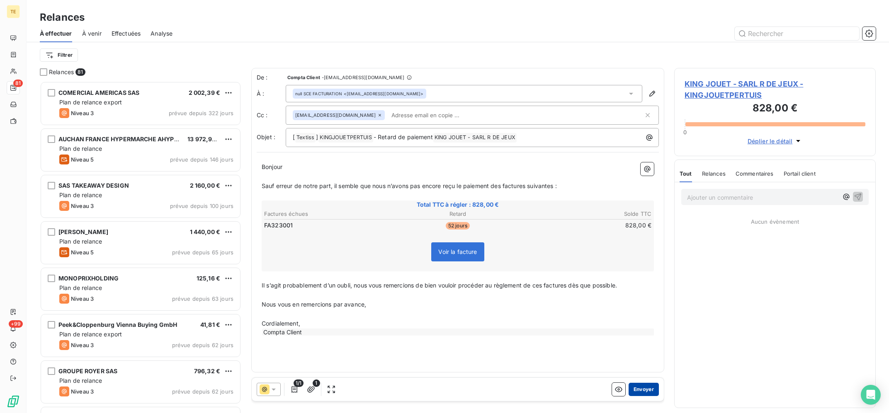
click at [646, 387] on button "Envoyer" at bounding box center [644, 389] width 30 height 13
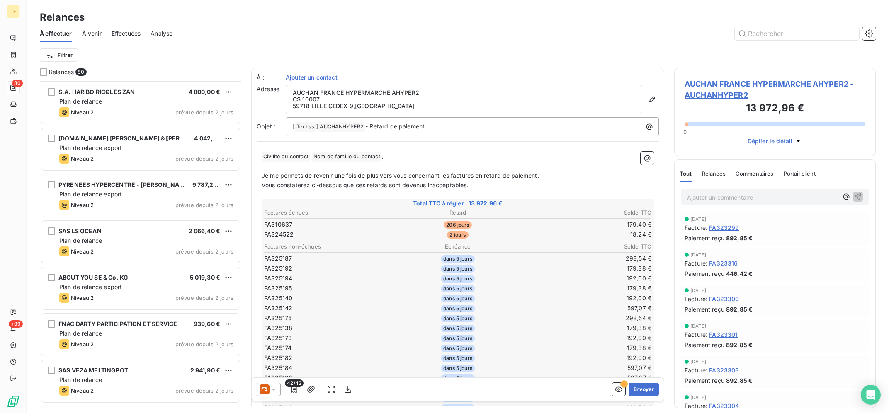
scroll to position [3384, 0]
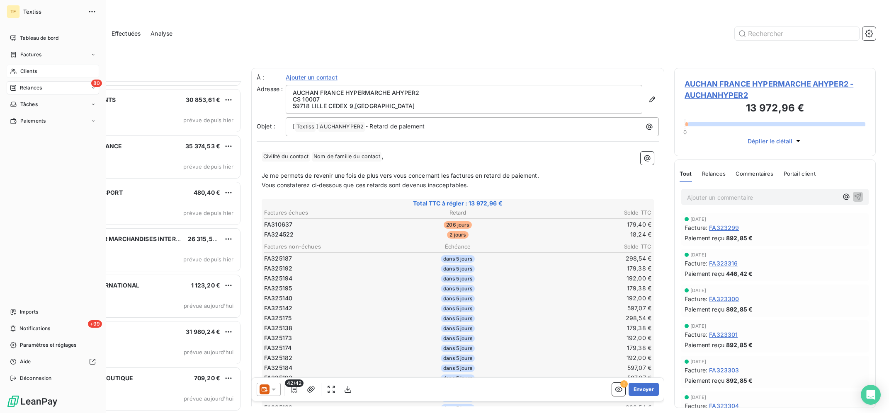
click at [17, 75] on div "Clients" at bounding box center [53, 71] width 92 height 13
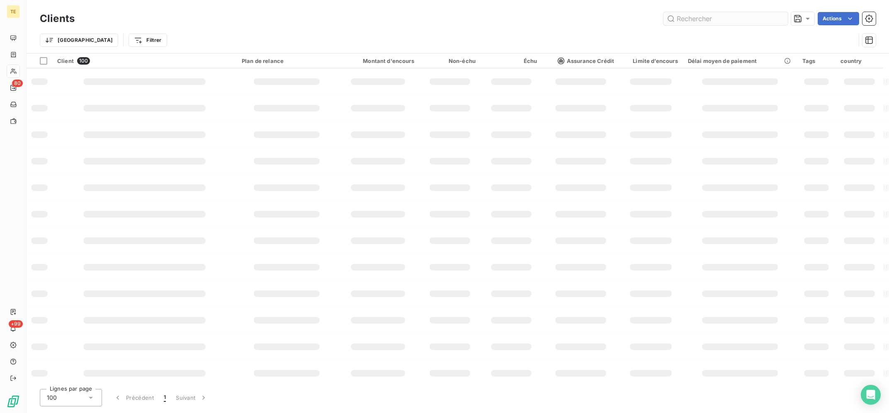
click at [719, 17] on input "text" at bounding box center [725, 18] width 124 height 13
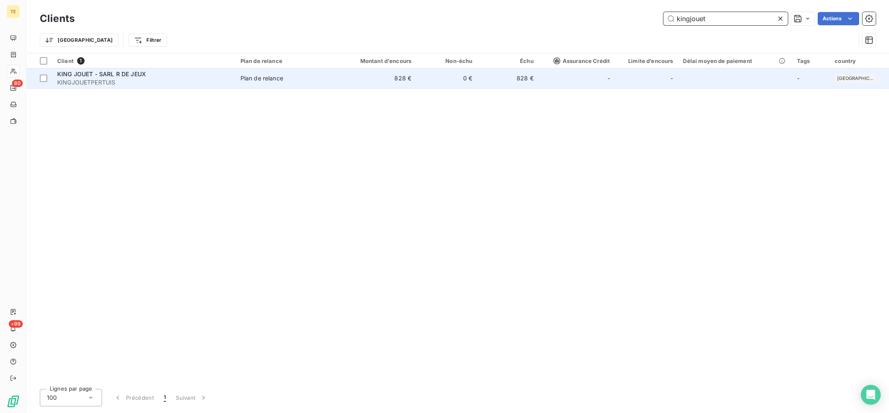
type input "kingjouet"
click at [512, 75] on td "828 €" at bounding box center [507, 78] width 61 height 20
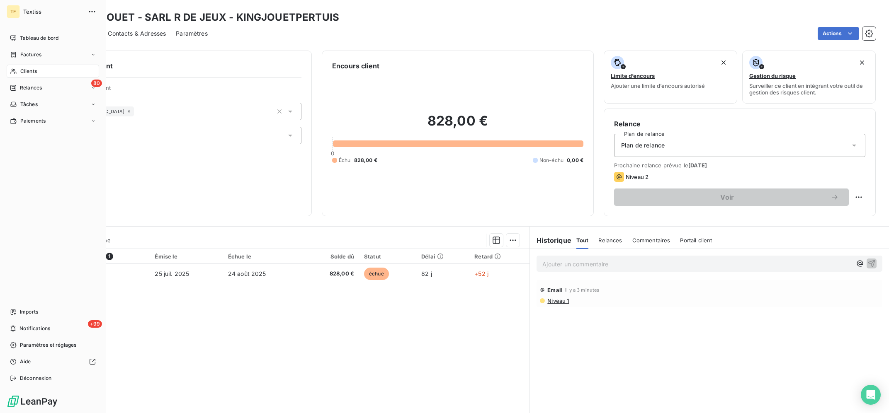
click at [27, 75] on div "Clients" at bounding box center [53, 71] width 92 height 13
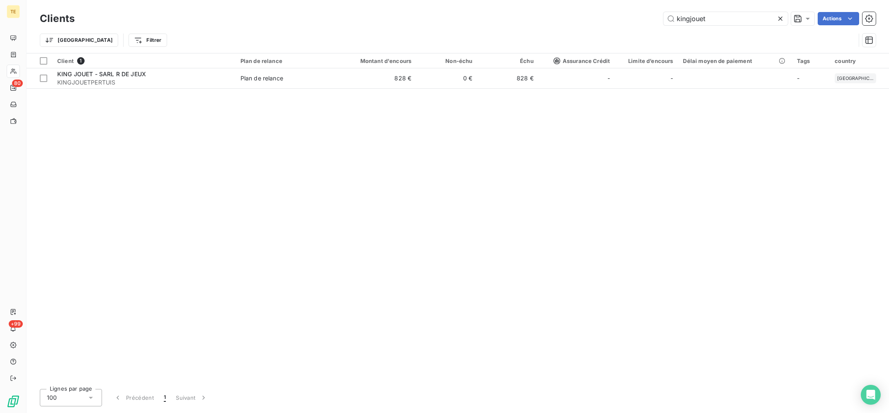
drag, startPoint x: 730, startPoint y: 15, endPoint x: 595, endPoint y: 22, distance: 135.4
click at [663, 22] on input "kingjouet" at bounding box center [725, 18] width 124 height 13
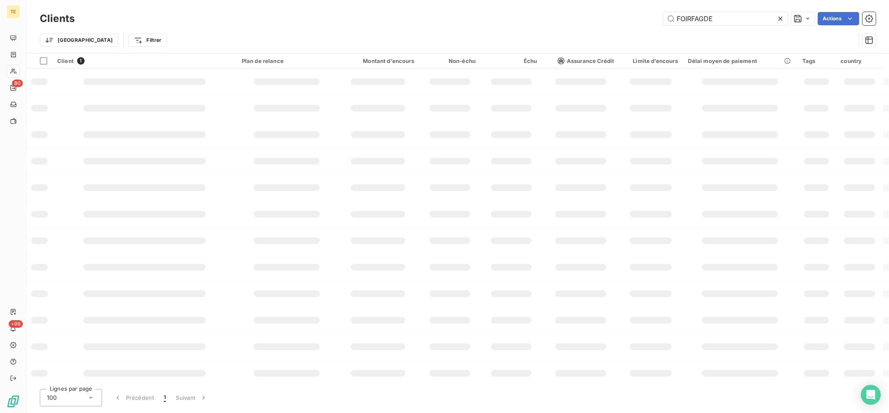
type input "FOIRFAGDE"
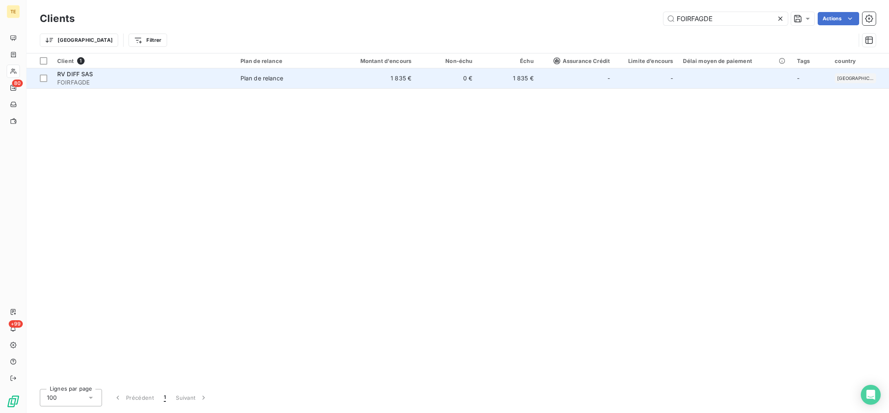
click at [219, 82] on span "FOIRFAGDE" at bounding box center [143, 82] width 173 height 8
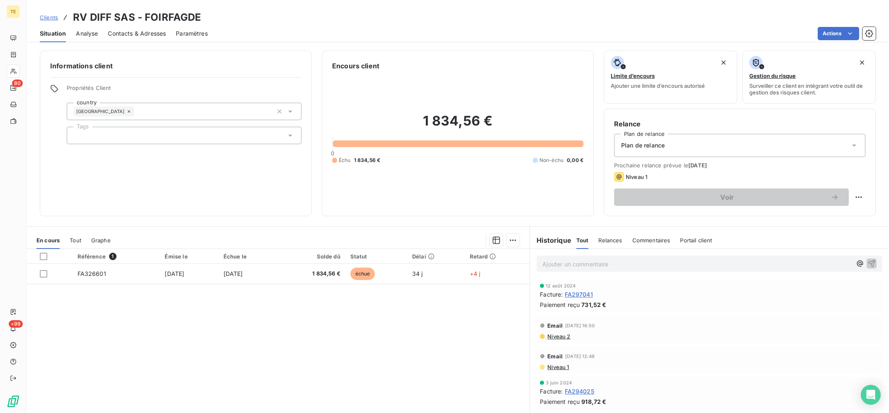
click at [462, 309] on div "Référence 1 Émise le Échue le Solde dû Statut Délai Retard FA326601 [DATE] [DAT…" at bounding box center [278, 329] width 503 height 160
click at [518, 237] on html "TE 80 +99 Clients RV DIFF SAS - FOIRFAGDE Situation Analyse Contacts & Adresses…" at bounding box center [444, 206] width 889 height 413
drag, startPoint x: 446, startPoint y: 315, endPoint x: 452, endPoint y: 311, distance: 7.8
click at [446, 315] on html "TE 80 +99 Clients RV DIFF SAS - FOIRFAGDE Situation Analyse Contacts & Adresses…" at bounding box center [444, 206] width 889 height 413
click at [516, 242] on html "TE 80 +99 Clients RV DIFF SAS - FOIRFAGDE Situation Analyse Contacts & Adresses…" at bounding box center [444, 206] width 889 height 413
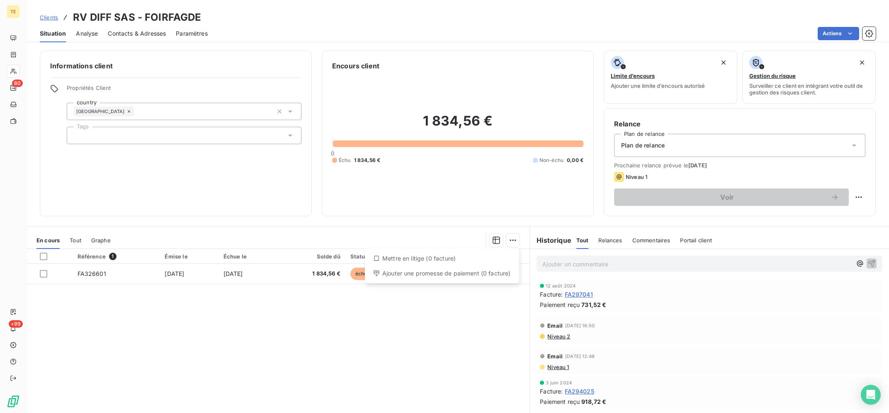
click at [474, 324] on html "TE 80 +99 Clients RV DIFF SAS - FOIRFAGDE Situation Analyse Contacts & Adresses…" at bounding box center [444, 206] width 889 height 413
click at [560, 260] on p "Ajouter un commentaire ﻿" at bounding box center [696, 264] width 309 height 10
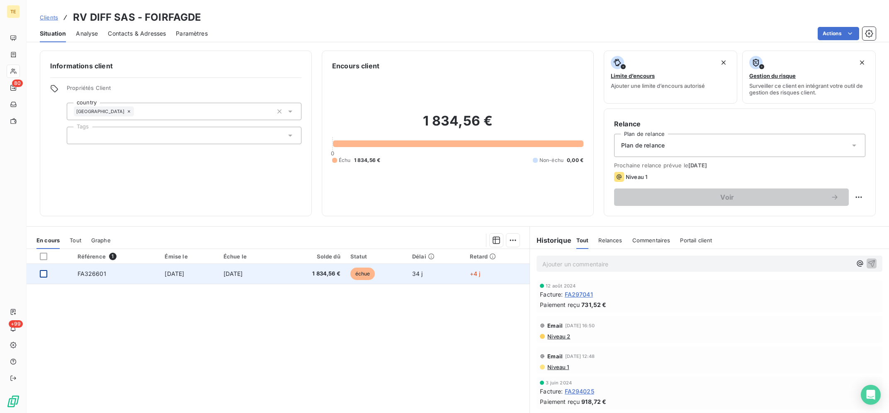
click at [44, 276] on div at bounding box center [43, 273] width 7 height 7
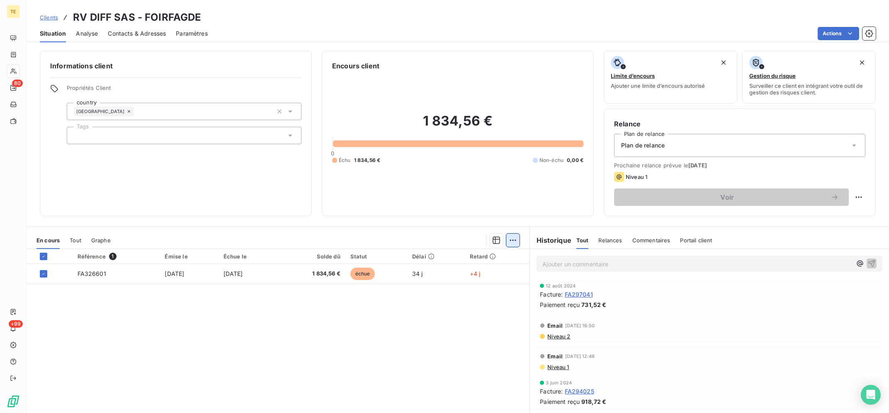
click at [513, 241] on html "TE 80 +99 Clients RV DIFF SAS - FOIRFAGDE Situation Analyse Contacts & Adresses…" at bounding box center [444, 206] width 889 height 413
click at [479, 284] on html "TE 80 +99 Clients RV DIFF SAS - FOIRFAGDE Situation Analyse Contacts & Adresses…" at bounding box center [444, 206] width 889 height 413
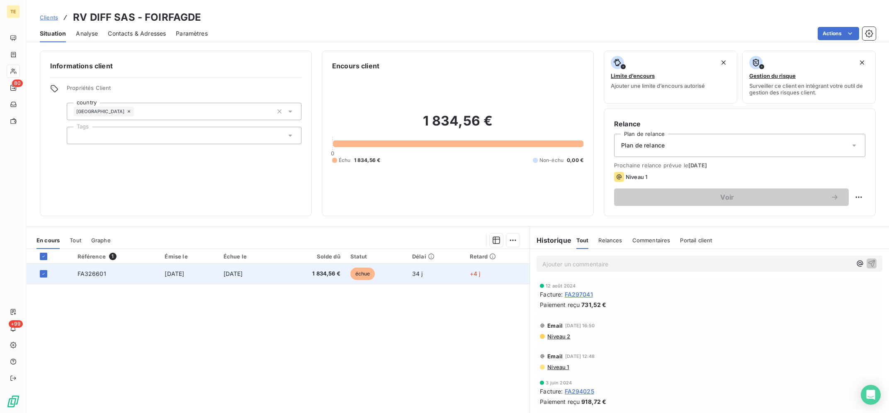
click at [479, 276] on span "+4 j" at bounding box center [475, 273] width 11 height 7
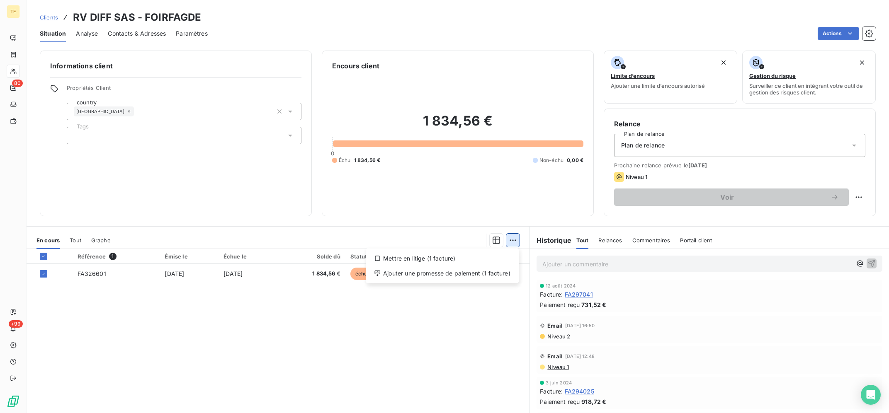
click at [518, 238] on html "TE 80 +99 Clients RV DIFF SAS - FOIRFAGDE Situation Analyse Contacts & Adresses…" at bounding box center [444, 206] width 889 height 413
click at [476, 277] on div "Ajouter une promesse de paiement (1 facture)" at bounding box center [442, 273] width 146 height 13
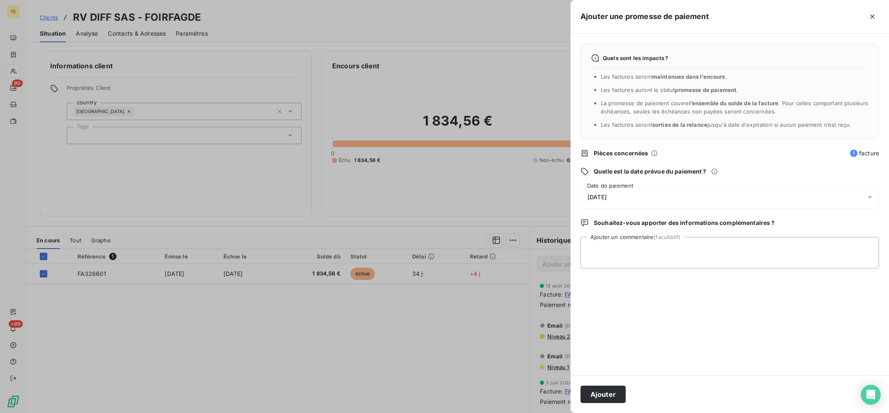
click at [649, 203] on div "[DATE]" at bounding box center [730, 197] width 299 height 23
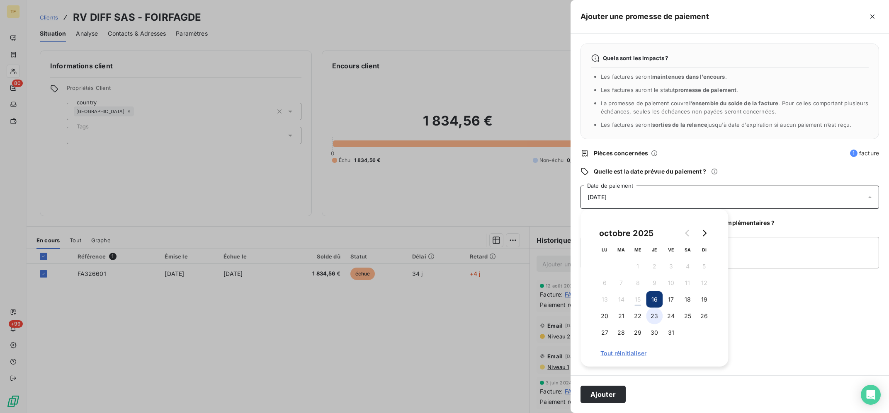
click at [653, 319] on button "23" at bounding box center [654, 316] width 17 height 17
click at [676, 313] on button "24" at bounding box center [671, 316] width 17 height 17
click at [751, 257] on textarea "Ajouter un commentaire (facultatif)" at bounding box center [730, 253] width 299 height 32
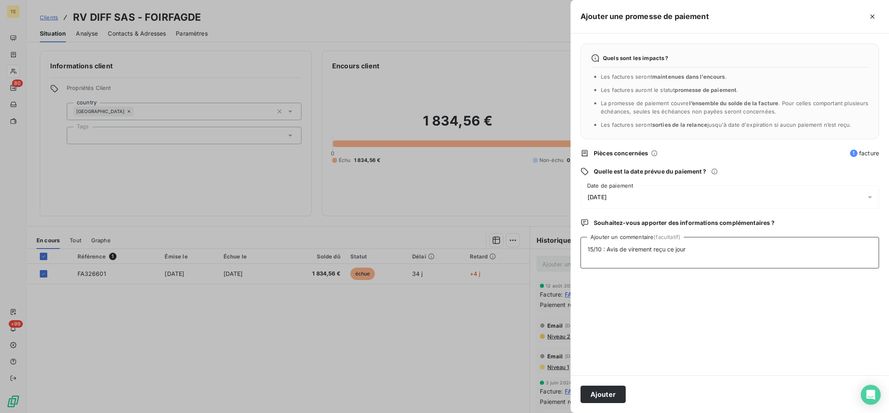
type textarea "15/10 : Avis de virement reçu ce jour"
click at [713, 180] on div "Quels sont les impacts ? Les factures seront maintenues dans l’encours . Les fa…" at bounding box center [730, 205] width 318 height 342
click at [707, 194] on div "[DATE]" at bounding box center [730, 197] width 299 height 23
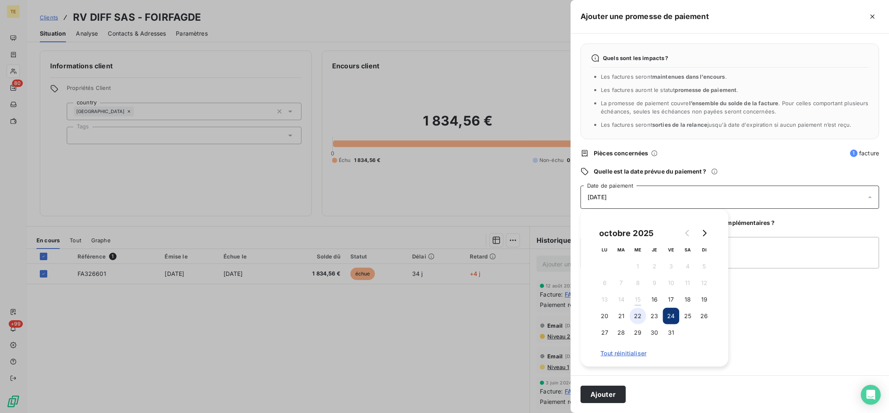
click at [632, 315] on button "22" at bounding box center [637, 316] width 17 height 17
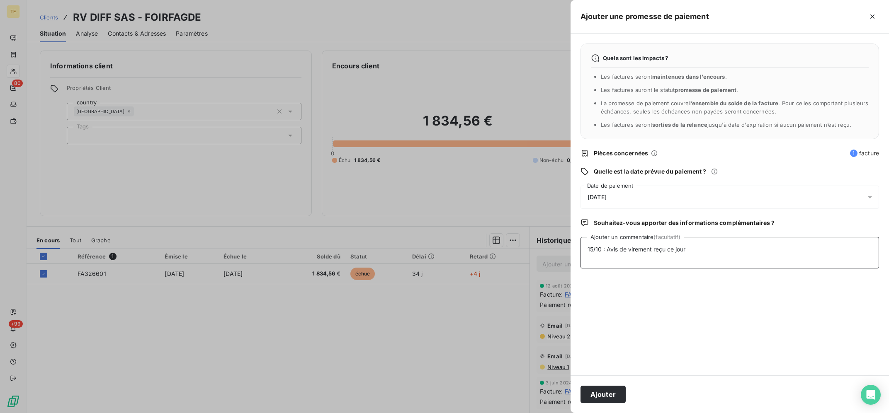
click at [743, 253] on textarea "15/10 : Avis de virement reçu ce jour" at bounding box center [730, 253] width 299 height 32
click at [605, 392] on button "Ajouter" at bounding box center [603, 394] width 45 height 17
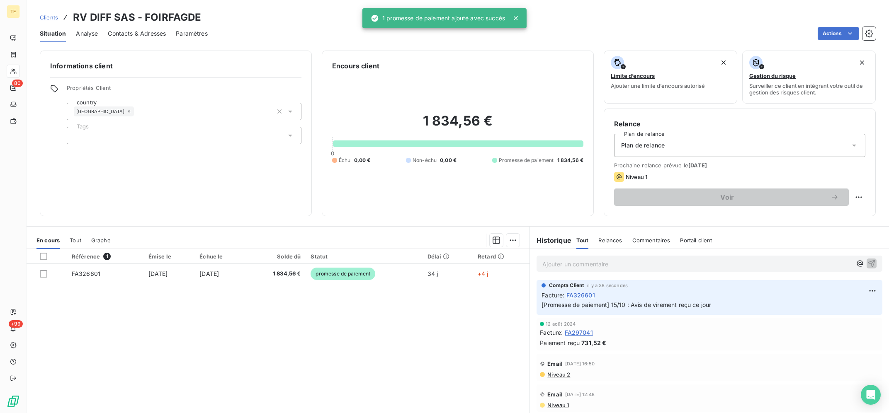
click at [348, 337] on div at bounding box center [444, 206] width 889 height 413
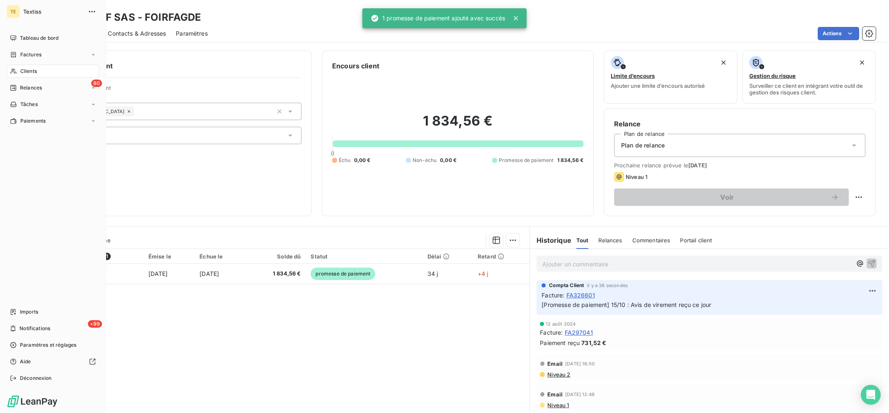
click at [31, 68] on span "Clients" at bounding box center [28, 71] width 17 height 7
